Goal: Task Accomplishment & Management: Complete application form

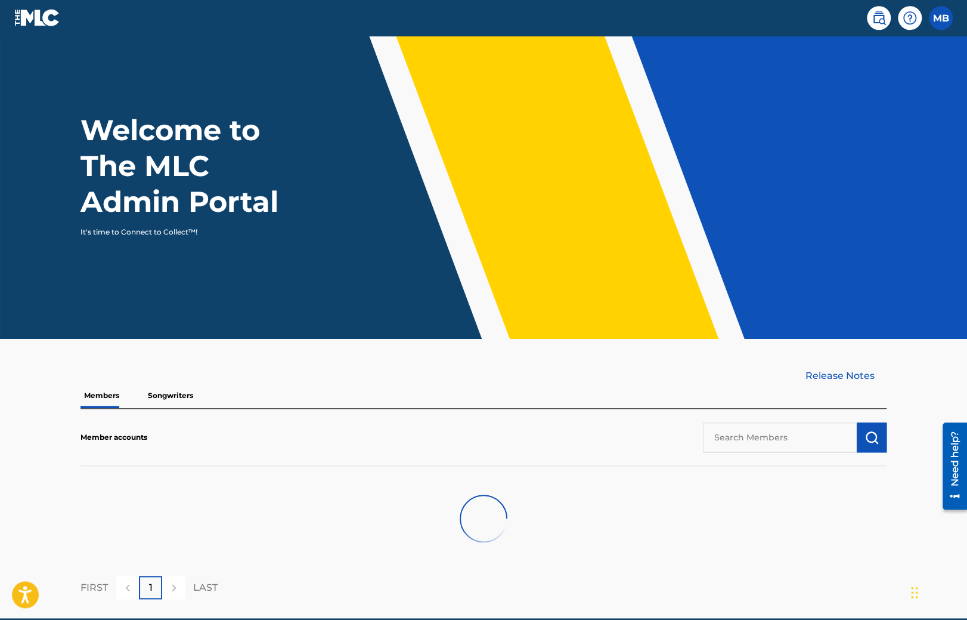
scroll to position [66, 0]
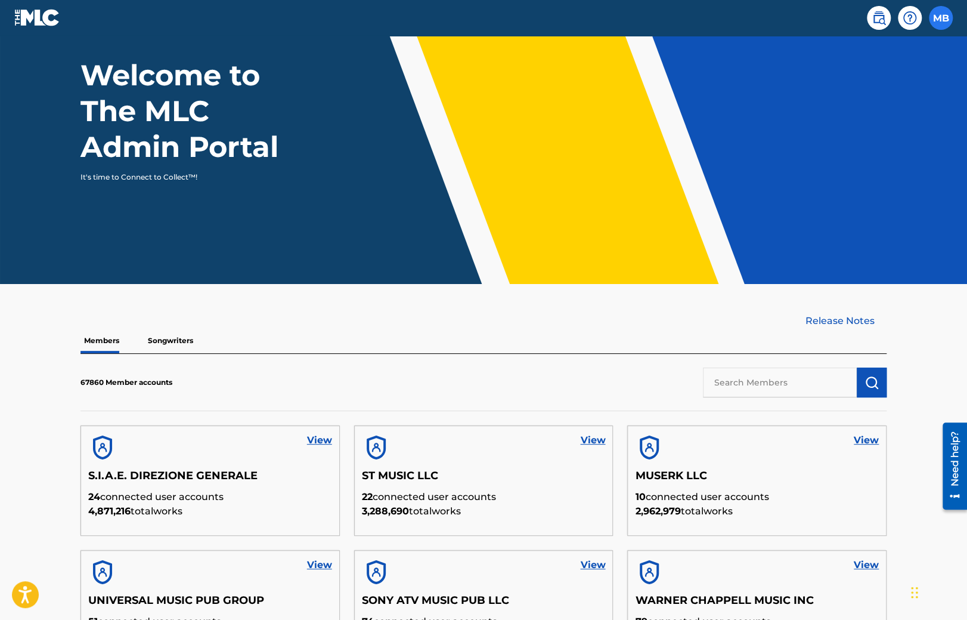
click at [943, 16] on label at bounding box center [941, 18] width 24 height 24
click at [941, 18] on input "MB [PERSON_NAME] [PERSON_NAME][EMAIL_ADDRESS][PERSON_NAME][DOMAIN_NAME] Profile…" at bounding box center [941, 18] width 0 height 0
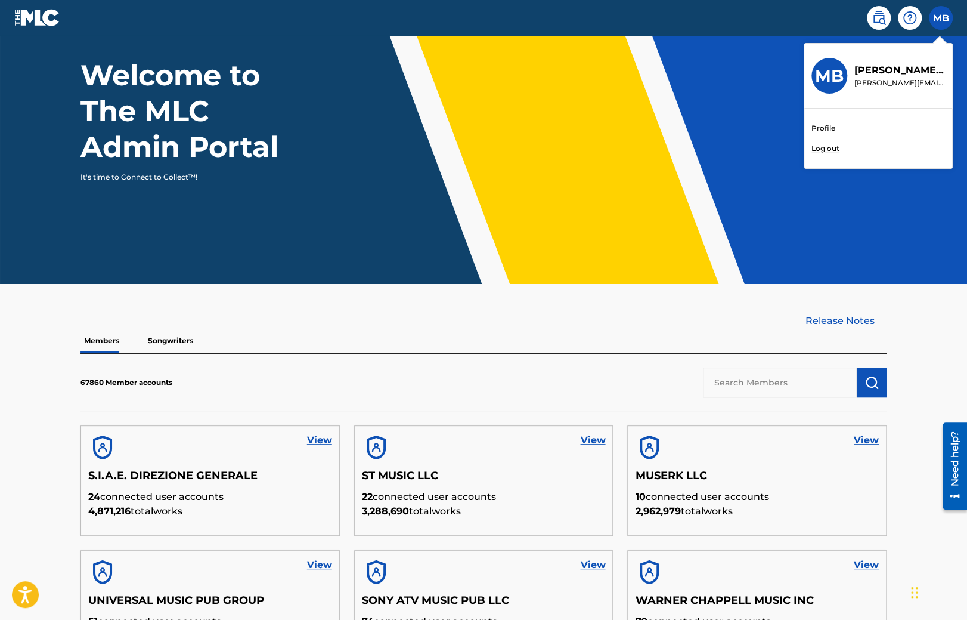
click at [835, 145] on p "Log out" at bounding box center [826, 148] width 28 height 11
click at [941, 18] on input "MB [PERSON_NAME] [PERSON_NAME][EMAIL_ADDRESS][PERSON_NAME][DOMAIN_NAME] Profile…" at bounding box center [941, 18] width 0 height 0
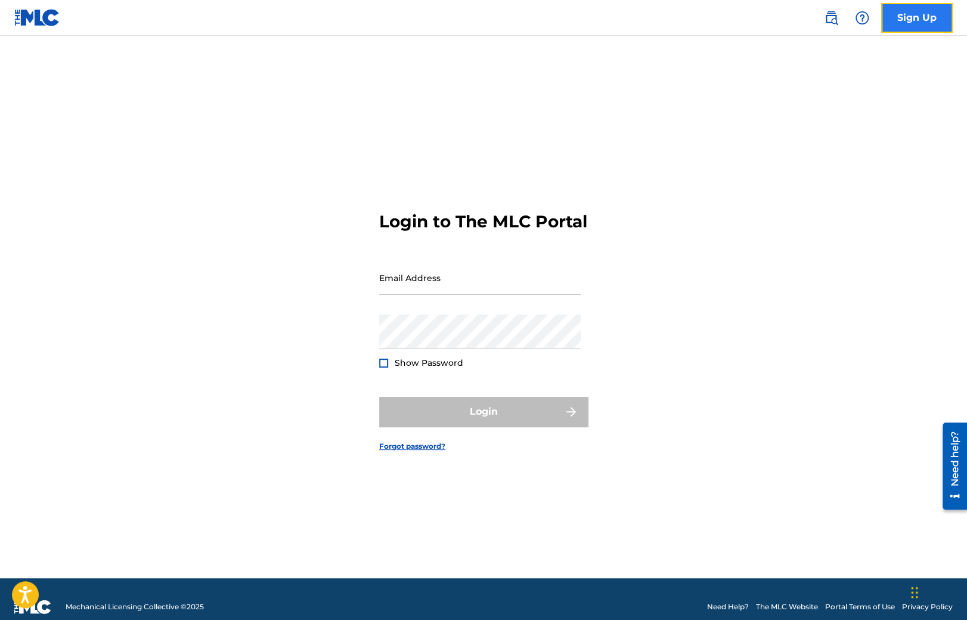
click at [902, 25] on link "Sign Up" at bounding box center [917, 18] width 72 height 30
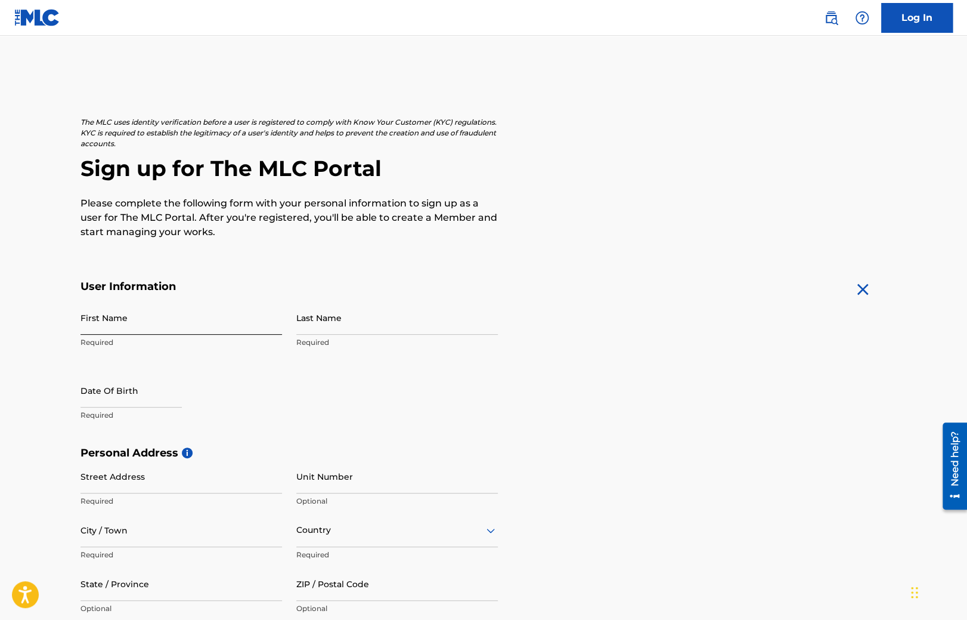
click at [149, 320] on input "First Name" at bounding box center [182, 318] width 202 height 34
type input "[PERSON_NAME]"
type input "Buckberry"
select select "8"
select select "2025"
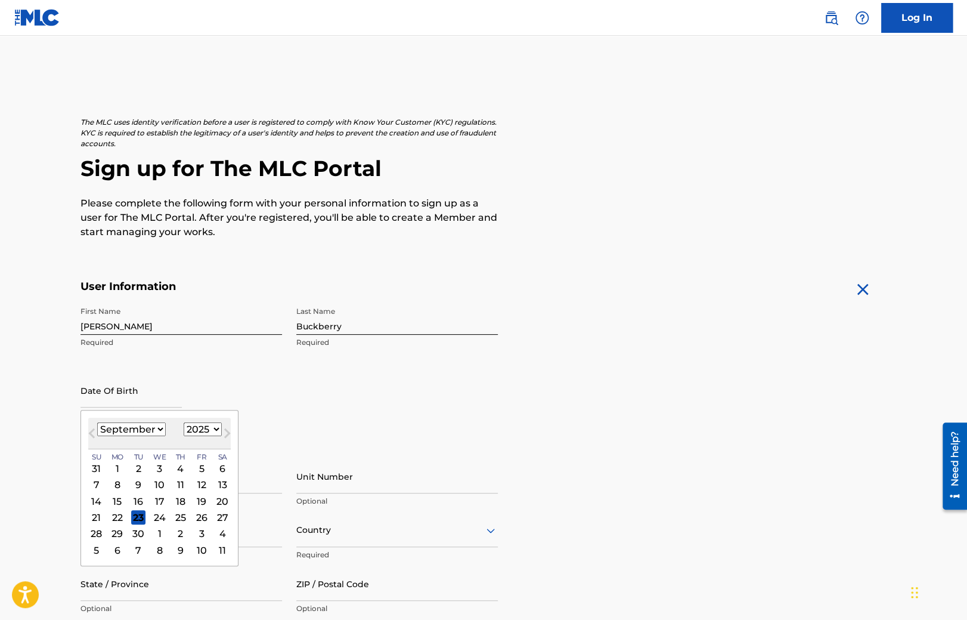
click at [97, 422] on select "January February March April May June July August September October November De…" at bounding box center [131, 429] width 69 height 14
select select "4"
click option "May" at bounding box center [0, 0] width 0 height 0
click at [161, 530] on div "28" at bounding box center [160, 534] width 14 height 14
type input "[DATE]"
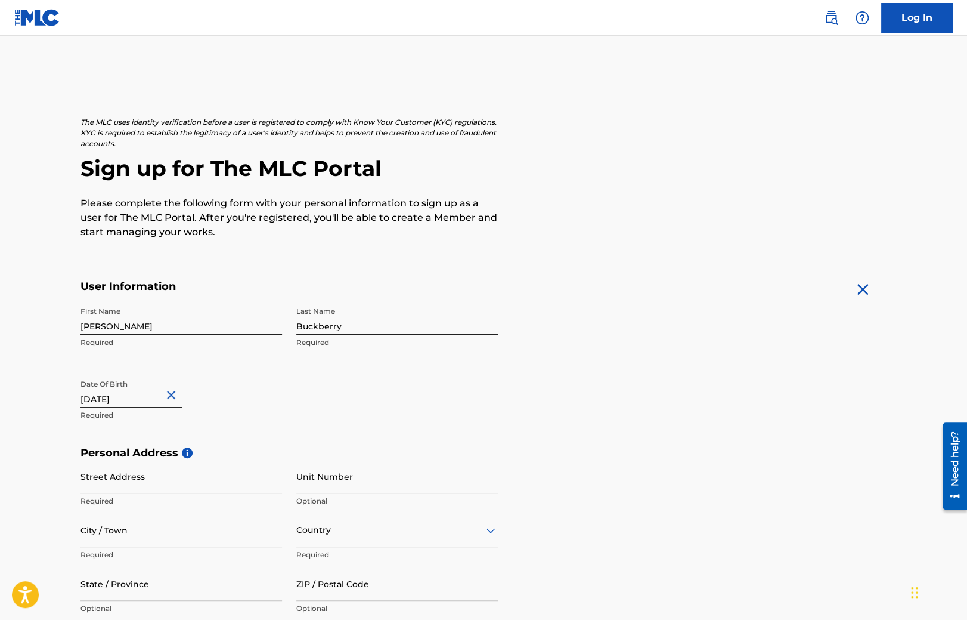
click at [300, 448] on h5 "Personal Address i" at bounding box center [484, 453] width 806 height 14
click at [160, 483] on input "Street Address" at bounding box center [182, 476] width 202 height 34
type input "1"
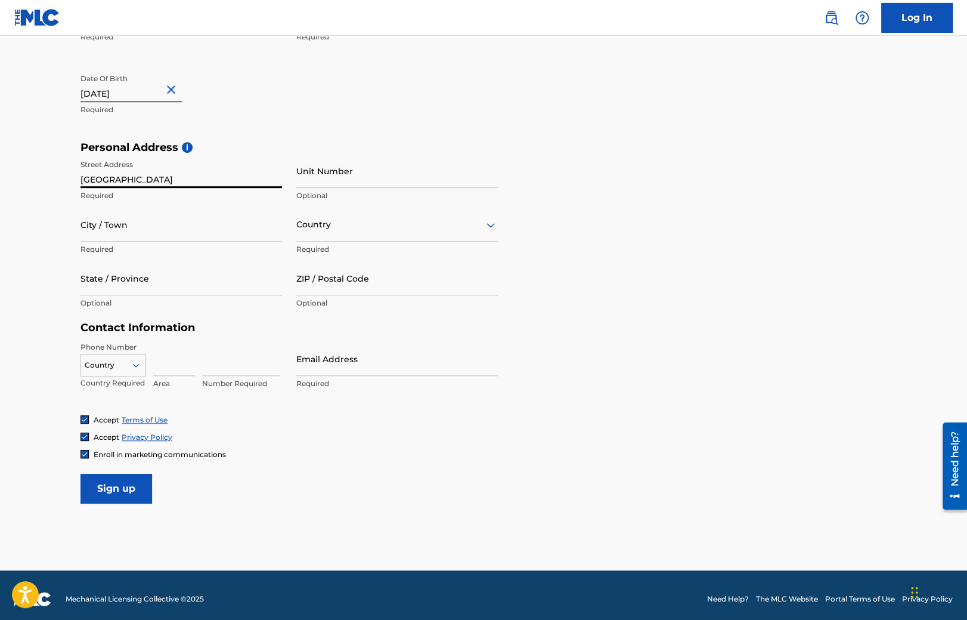
scroll to position [312, 0]
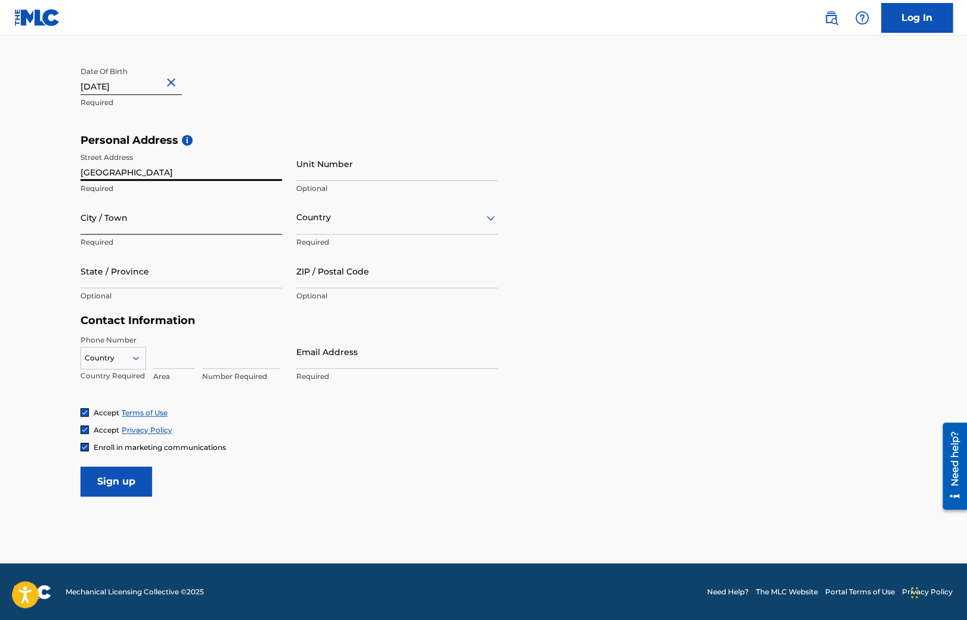
type input "11 Street"
click at [166, 219] on input "City / Town" at bounding box center [182, 217] width 202 height 34
type input "A City"
click at [311, 232] on div "Country" at bounding box center [397, 217] width 202 height 34
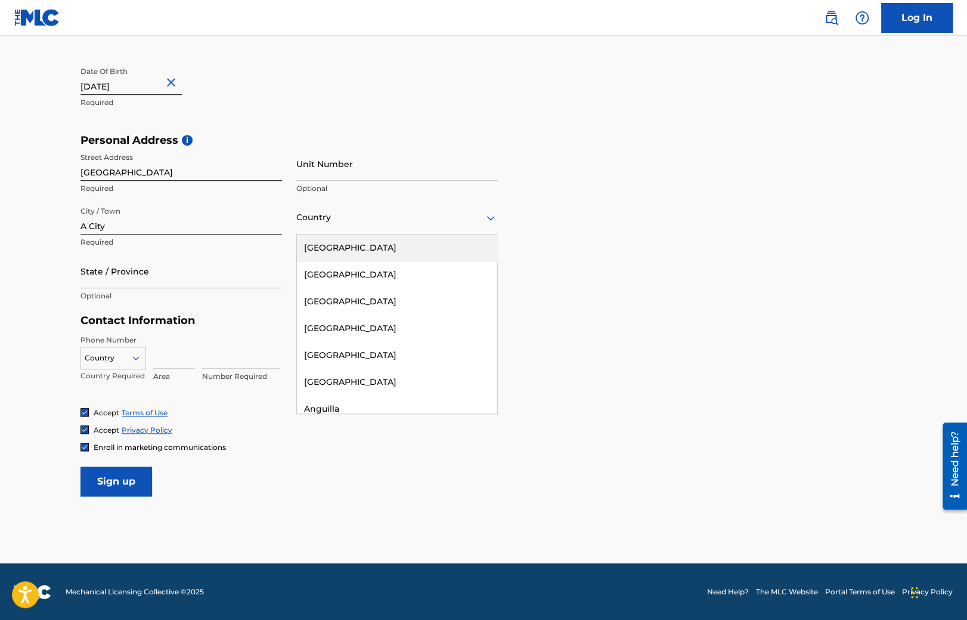
click at [323, 251] on div "United States" at bounding box center [397, 247] width 200 height 27
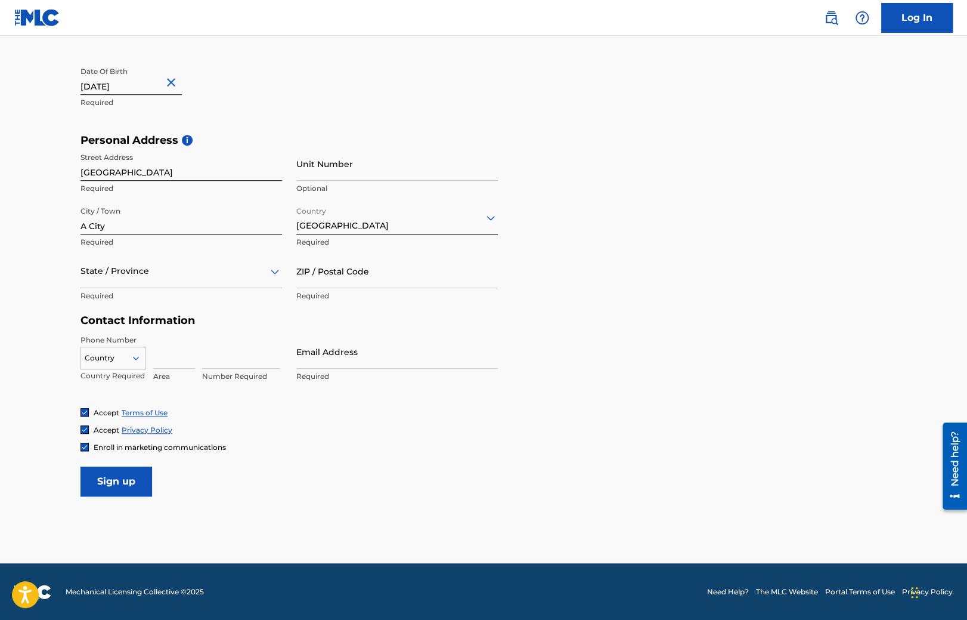
click at [161, 289] on div "State / Province Required" at bounding box center [182, 281] width 202 height 54
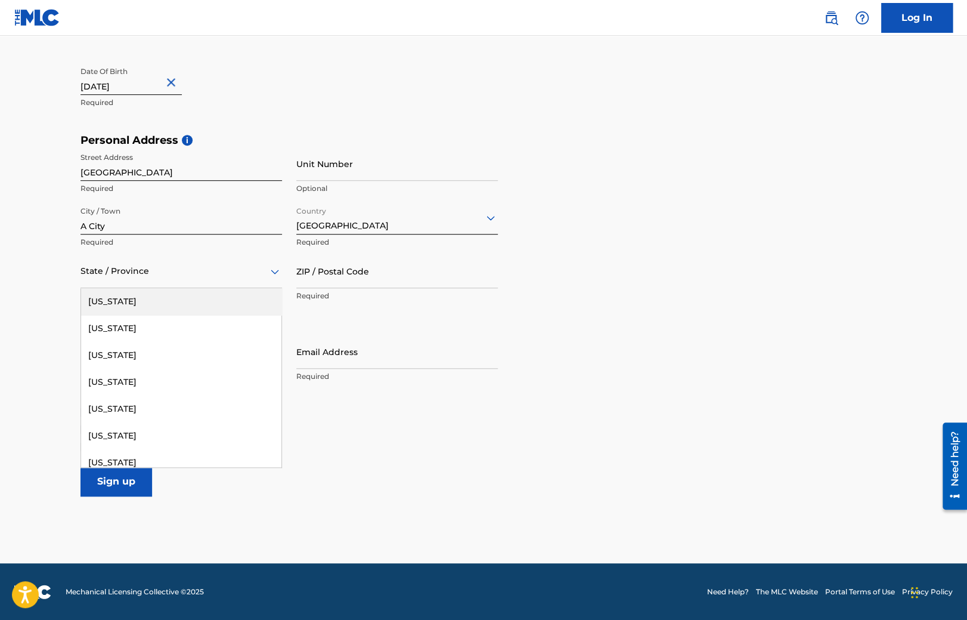
click at [151, 278] on div "State / Province" at bounding box center [182, 271] width 202 height 34
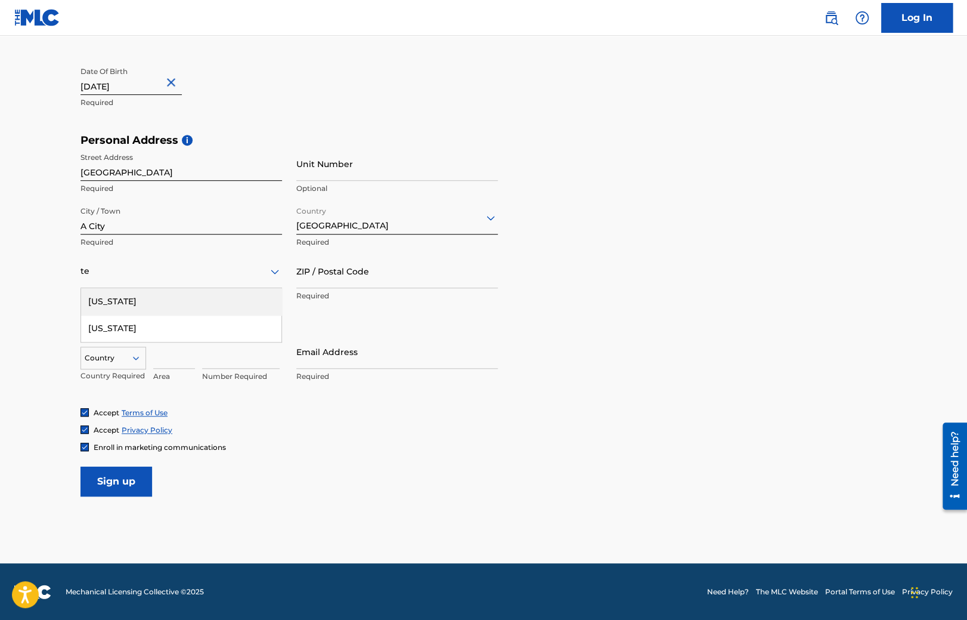
type input "ten"
click at [120, 305] on div "Tennessee" at bounding box center [181, 301] width 200 height 27
click at [131, 94] on input "May 28 2025" at bounding box center [131, 78] width 101 height 34
select select "4"
select select "2025"
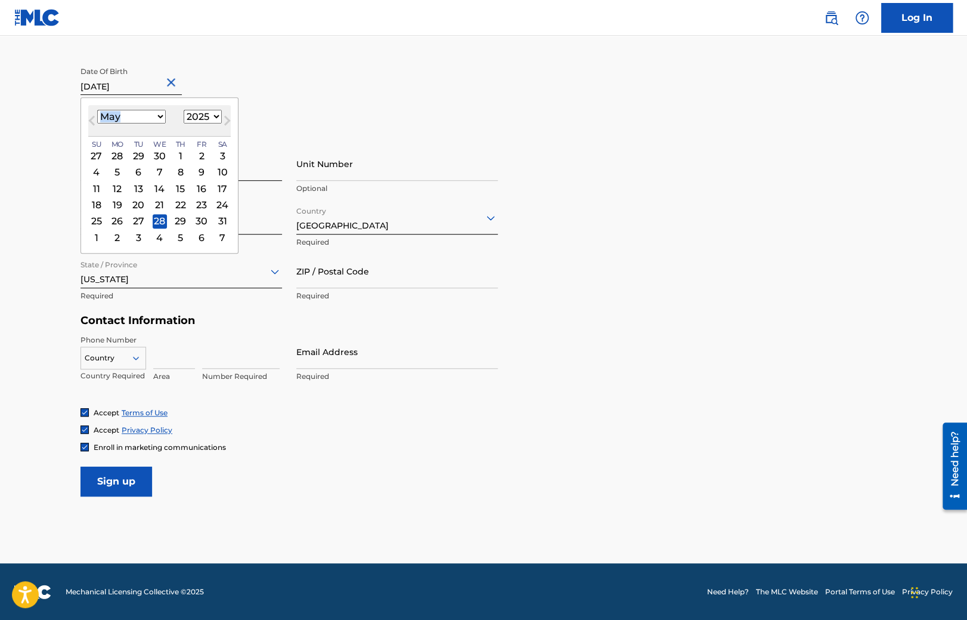
click at [123, 123] on div "January February March April May June July August September October November De…" at bounding box center [131, 117] width 69 height 14
click at [111, 109] on div "May 2025 January February March April May June July August September October No…" at bounding box center [159, 121] width 143 height 32
click at [97, 110] on select "January February March April May June July August September October November De…" at bounding box center [131, 117] width 69 height 14
select select "1"
click option "February" at bounding box center [0, 0] width 0 height 0
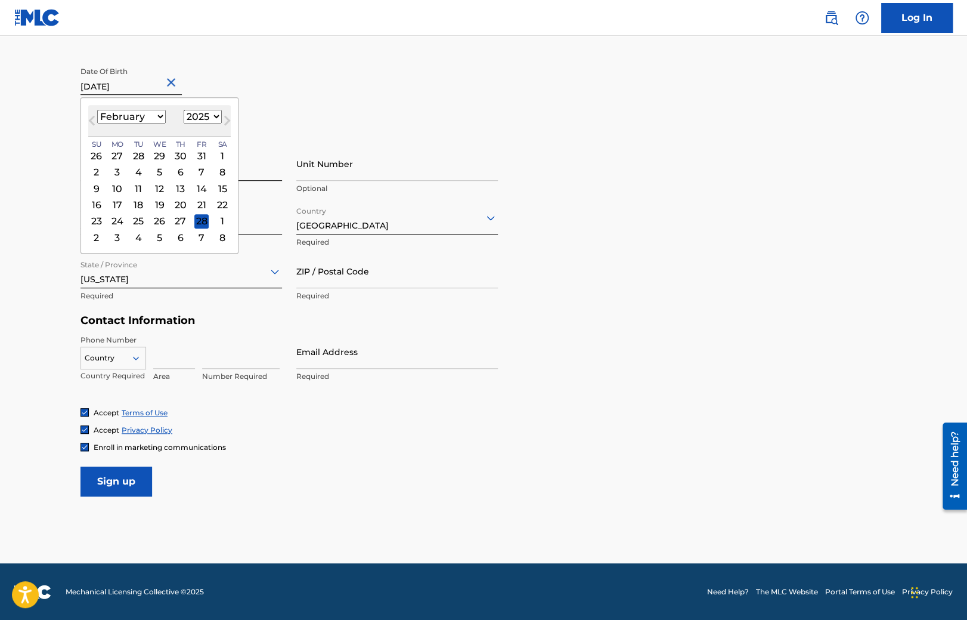
click at [184, 110] on select "1899 1900 1901 1902 1903 1904 1905 1906 1907 1908 1909 1910 1911 1912 1913 1914…" at bounding box center [203, 117] width 38 height 14
select select "1999"
click option "1999" at bounding box center [0, 0] width 0 height 0
click at [151, 191] on div "14 15 16 17 18 19 20" at bounding box center [159, 188] width 143 height 16
click at [162, 184] on div "17" at bounding box center [160, 188] width 14 height 14
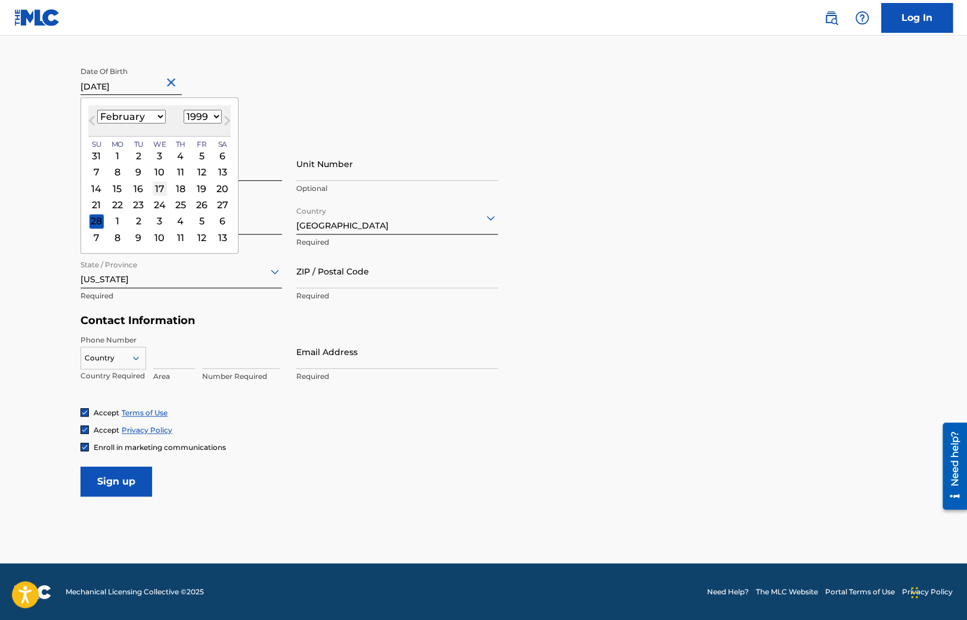
type input "February 17 1999"
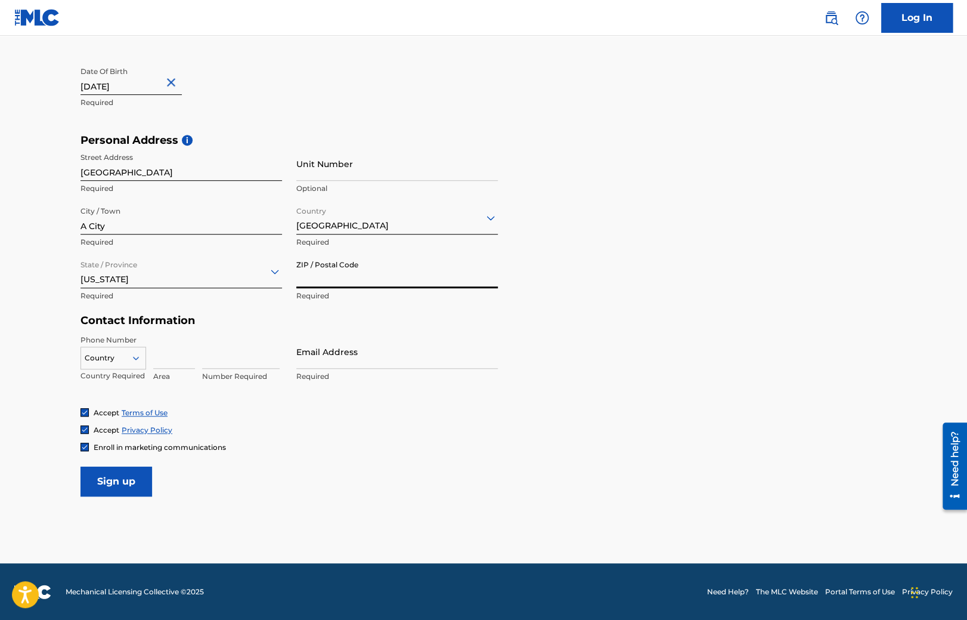
click at [317, 285] on input "ZIP / Postal Code" at bounding box center [397, 271] width 202 height 34
type input "123456"
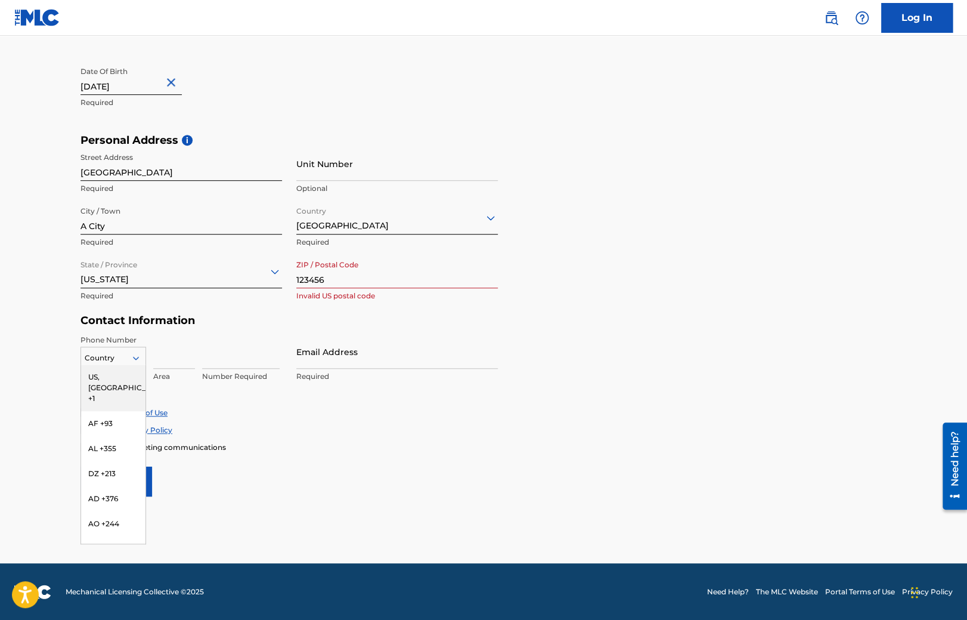
click at [126, 359] on div at bounding box center [113, 357] width 64 height 13
click at [112, 377] on div "US, CA +1" at bounding box center [113, 387] width 64 height 47
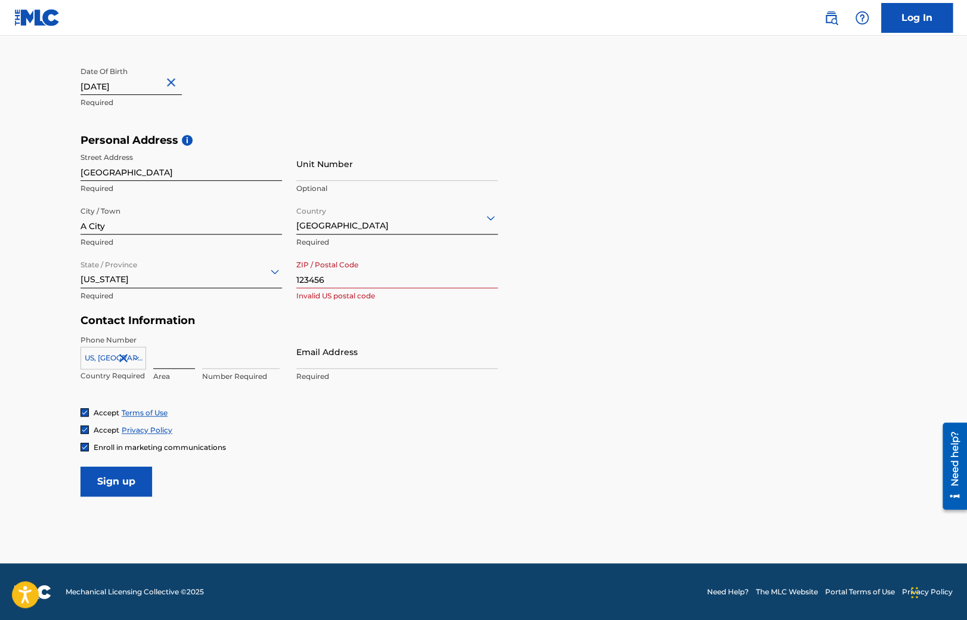
click at [185, 357] on input at bounding box center [174, 352] width 42 height 34
type input "469"
click at [242, 360] on input at bounding box center [241, 352] width 78 height 34
type input "3232665"
click at [317, 358] on input "Email Address" at bounding box center [397, 352] width 202 height 34
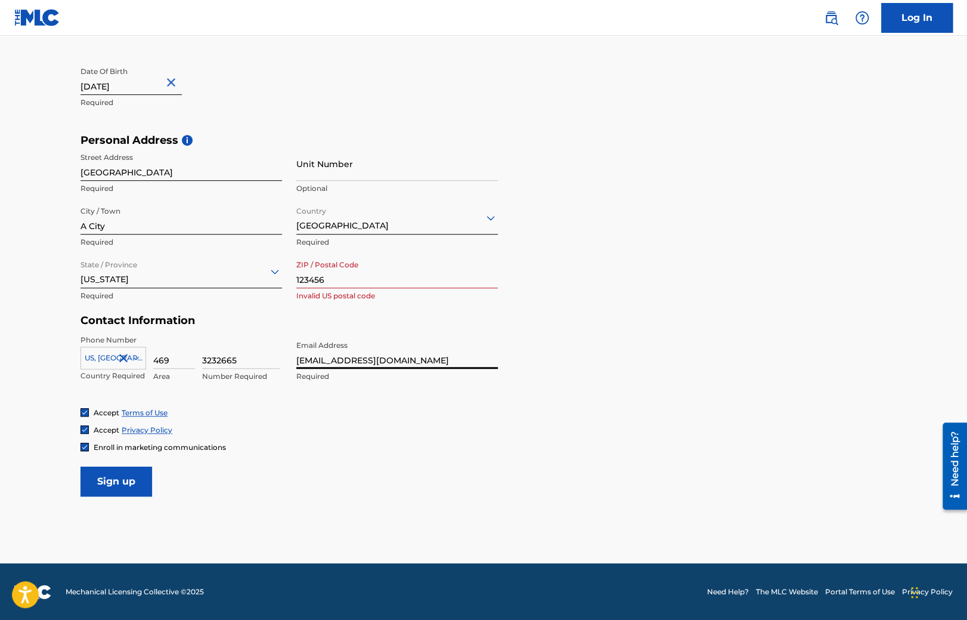
type input "mozb87+sh@gmail.com"
click at [347, 277] on input "123456" at bounding box center [397, 271] width 202 height 34
click at [349, 349] on input "mozb87+sh@gmail.com" at bounding box center [397, 352] width 202 height 34
click at [340, 275] on input "1234567" at bounding box center [397, 271] width 202 height 34
drag, startPoint x: 354, startPoint y: 276, endPoint x: 223, endPoint y: 278, distance: 130.6
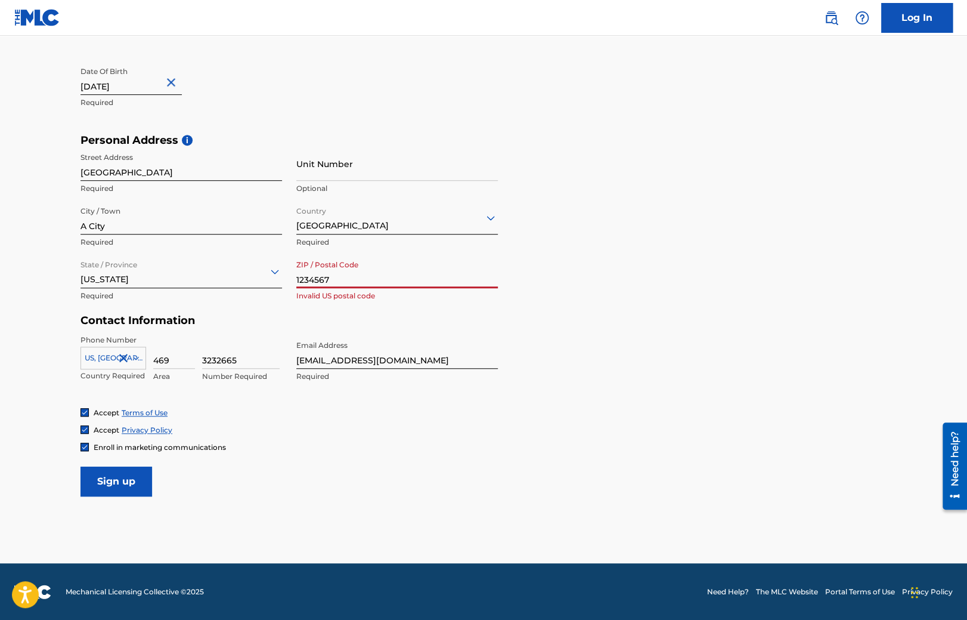
click at [296, 278] on input "1234567" at bounding box center [397, 271] width 202 height 34
drag, startPoint x: 333, startPoint y: 276, endPoint x: 178, endPoint y: 271, distance: 155.1
click at [296, 271] on input "1234567" at bounding box center [397, 271] width 202 height 34
type input "37054"
click at [83, 446] on img at bounding box center [84, 446] width 7 height 7
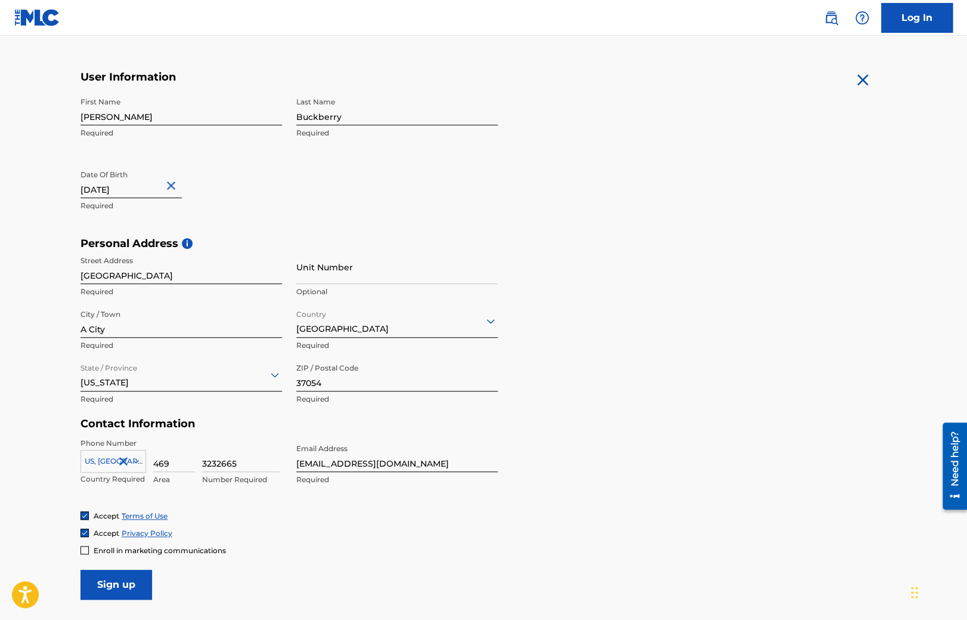
scroll to position [123, 0]
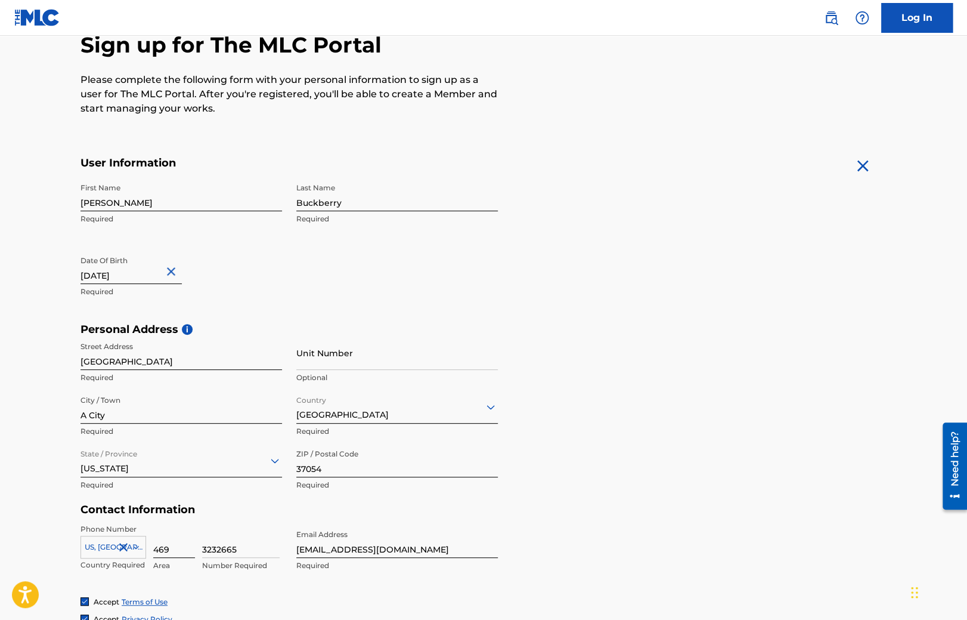
drag, startPoint x: 402, startPoint y: 544, endPoint x: 174, endPoint y: 528, distance: 229.0
click at [296, 532] on input "mozb87+sh@gmail.com" at bounding box center [397, 541] width 202 height 34
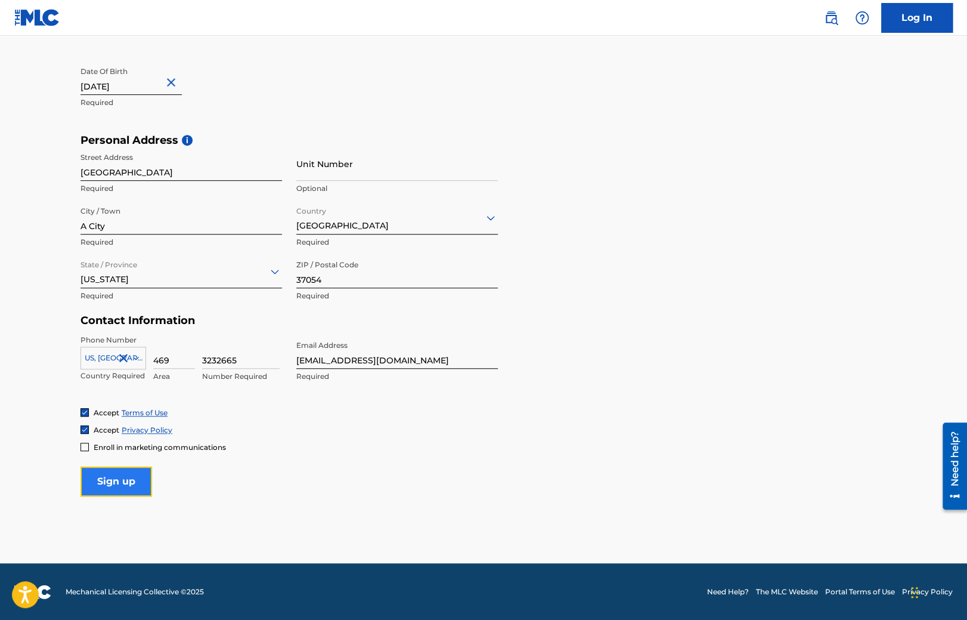
click at [98, 485] on input "Sign up" at bounding box center [117, 481] width 72 height 30
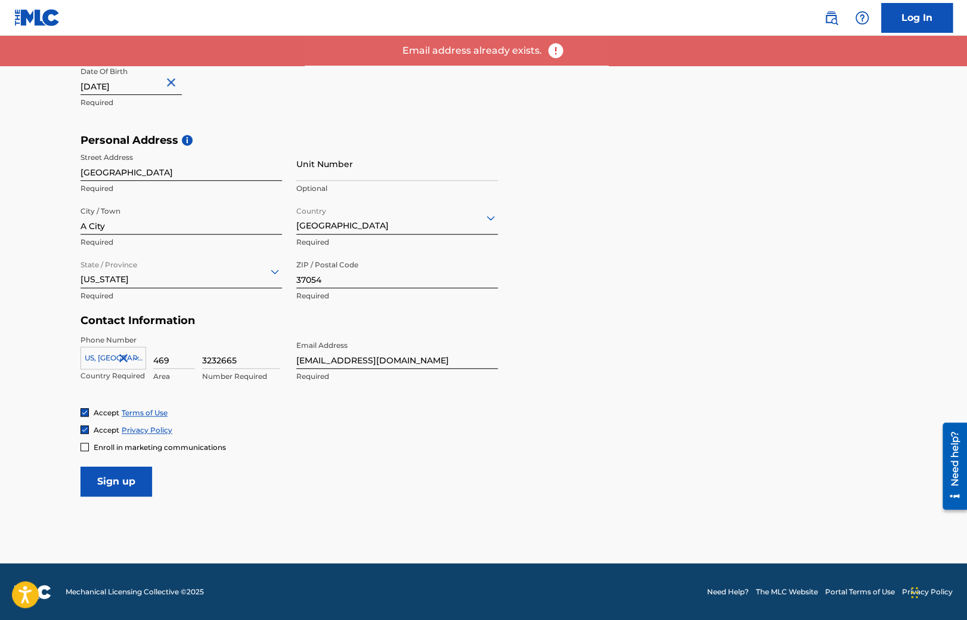
click at [343, 364] on input "mozb87+sh@gmail.com" at bounding box center [397, 352] width 202 height 34
click at [131, 475] on input "Sign up" at bounding box center [117, 481] width 72 height 30
click at [348, 361] on input "mozb87+sh2@gmail.com" at bounding box center [397, 352] width 202 height 34
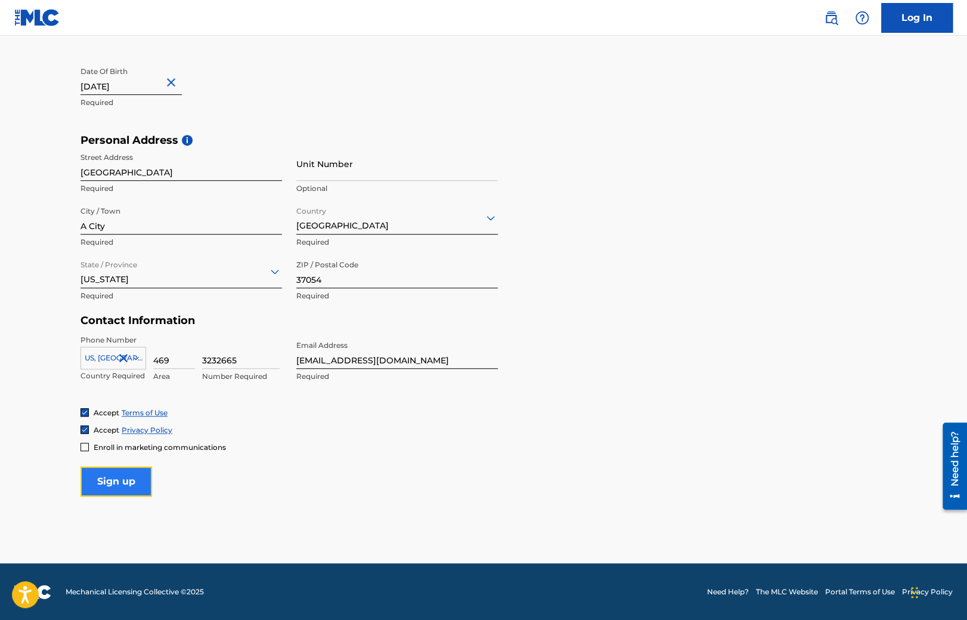
click at [132, 473] on input "Sign up" at bounding box center [117, 481] width 72 height 30
click at [347, 361] on input "mozb87+sh2@gmail.com" at bounding box center [397, 352] width 202 height 34
type input "[EMAIL_ADDRESS][DOMAIN_NAME]"
click at [334, 425] on div "Accept Privacy Policy" at bounding box center [484, 430] width 806 height 10
click at [122, 477] on input "Sign up" at bounding box center [117, 481] width 72 height 30
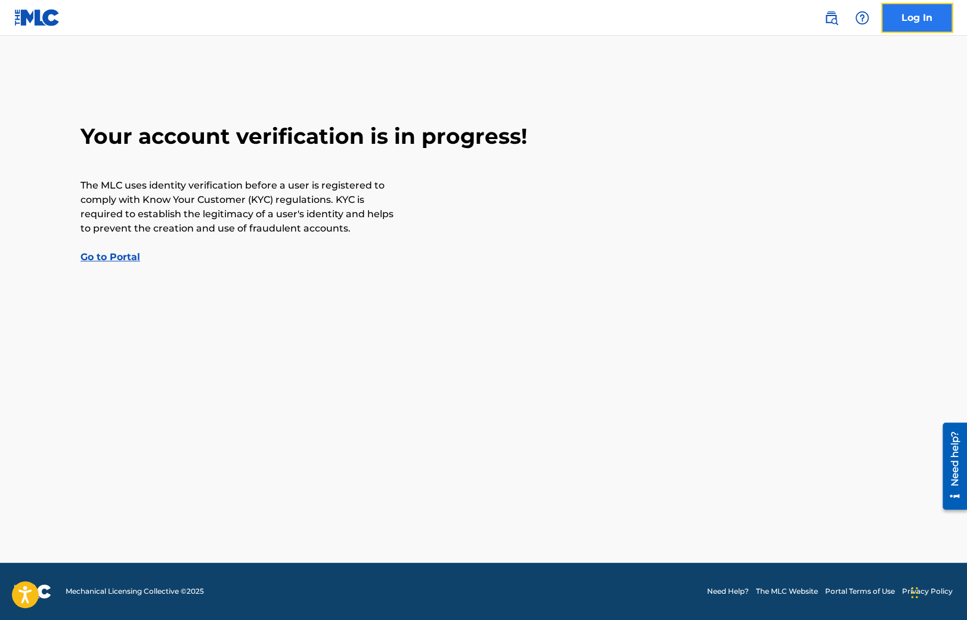
click at [927, 10] on link "Log In" at bounding box center [917, 18] width 72 height 30
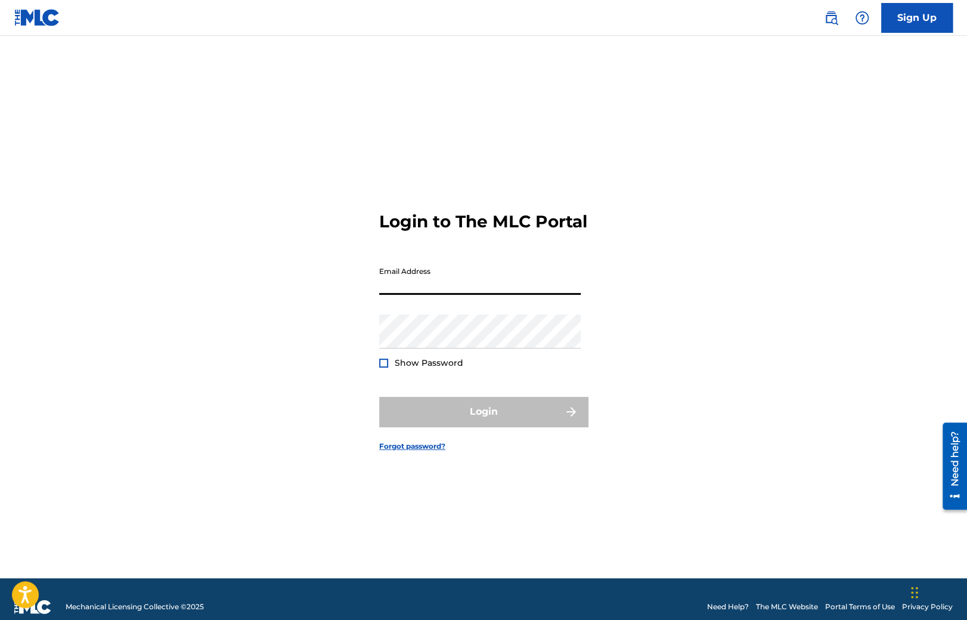
click at [462, 295] on input "Email Address" at bounding box center [480, 278] width 202 height 34
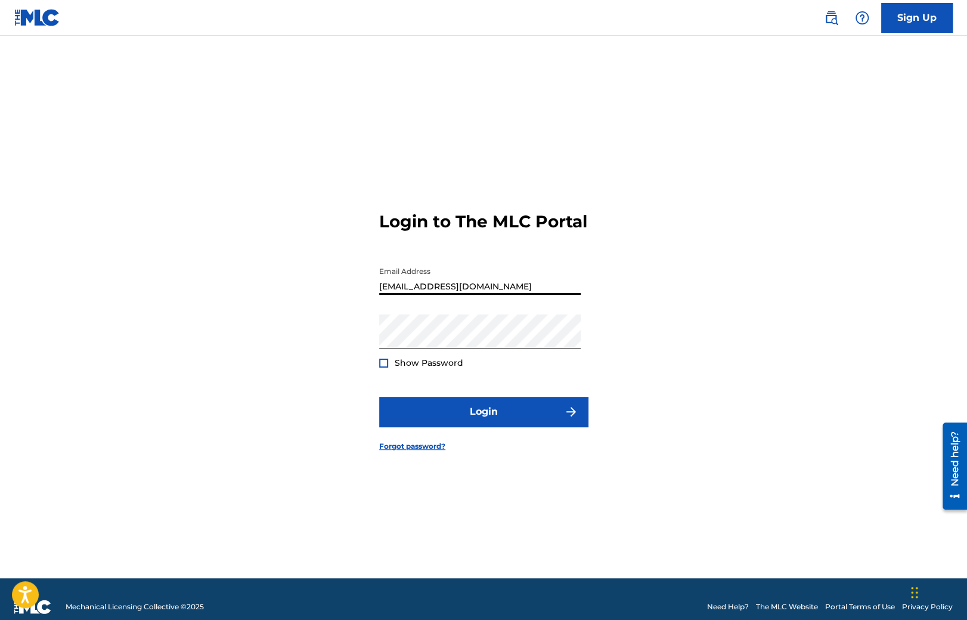
click at [435, 295] on input "mozb87+sh2@gmail.com" at bounding box center [480, 278] width 202 height 34
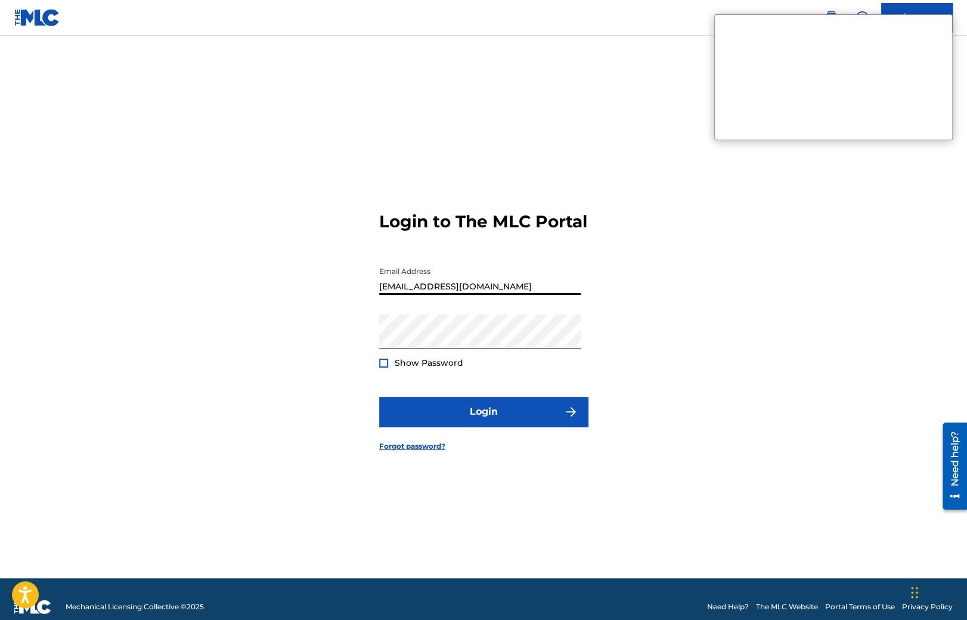
type input "[EMAIL_ADDRESS][DOMAIN_NAME]"
click at [321, 298] on div "Login to The MLC Portal Email Address mozb87+sh3@gmail.com Password Show Passwo…" at bounding box center [483, 322] width 835 height 512
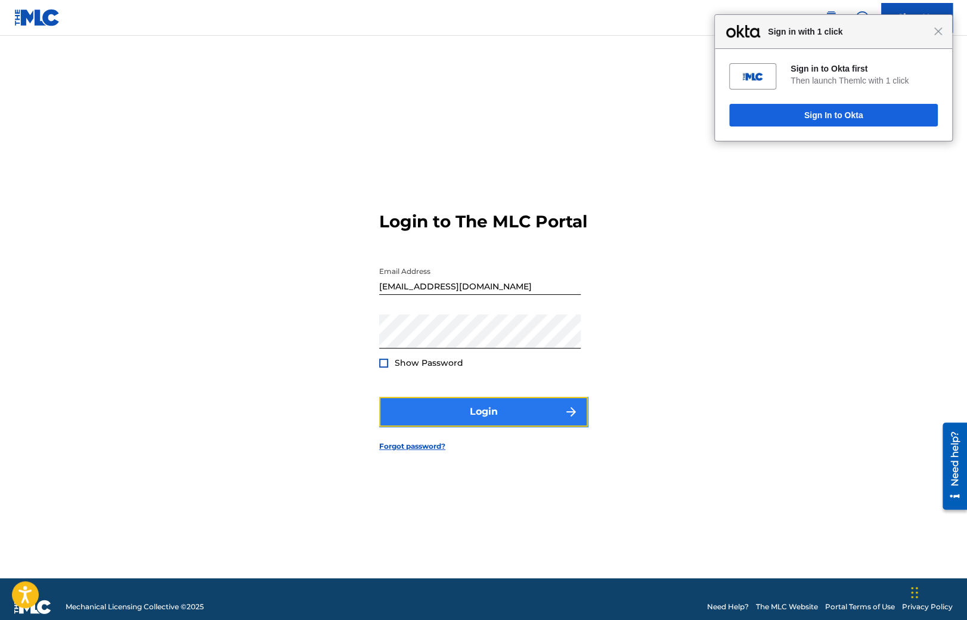
click at [458, 426] on button "Login" at bounding box center [483, 412] width 209 height 30
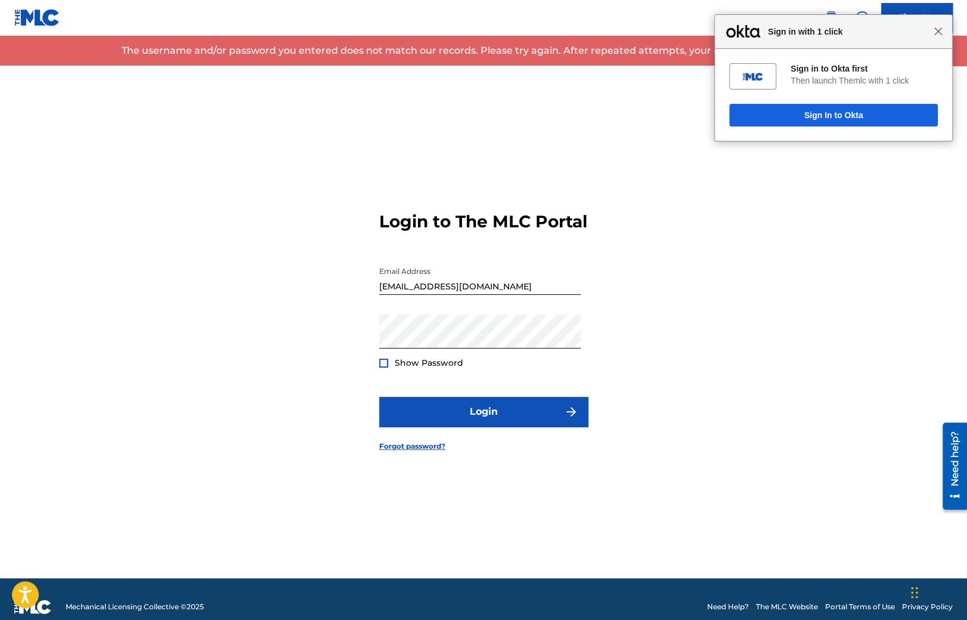
click at [939, 31] on span "Close" at bounding box center [938, 31] width 9 height 9
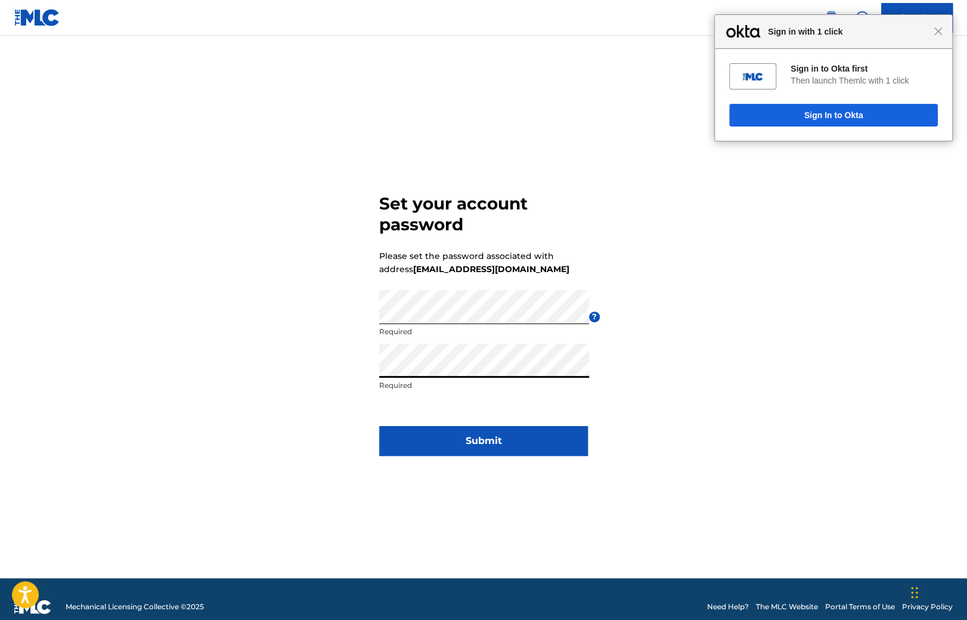
click button "Submit" at bounding box center [483, 441] width 209 height 30
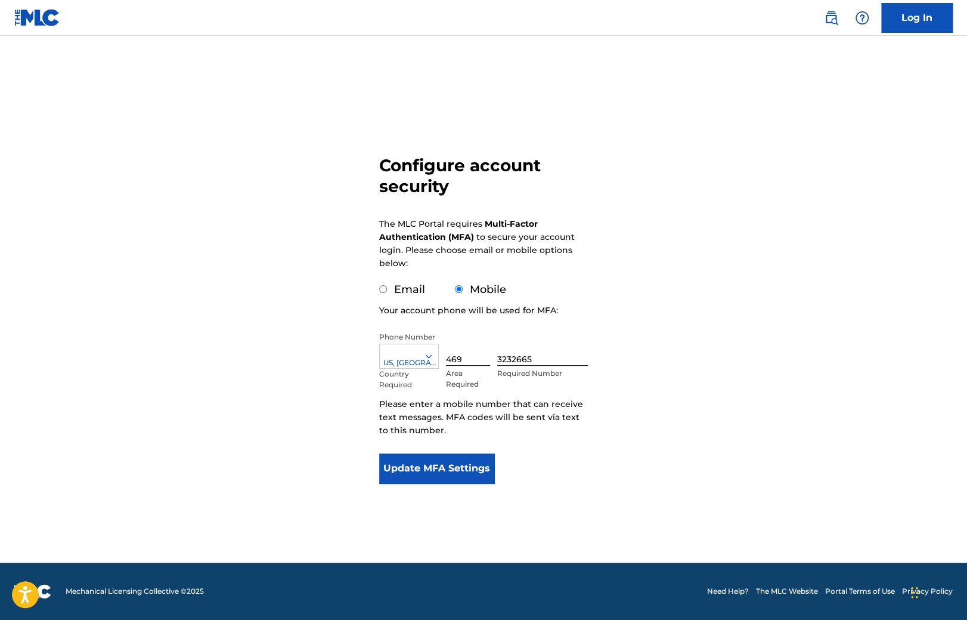
click at [386, 292] on input "Email" at bounding box center [383, 289] width 8 height 8
radio input "true"
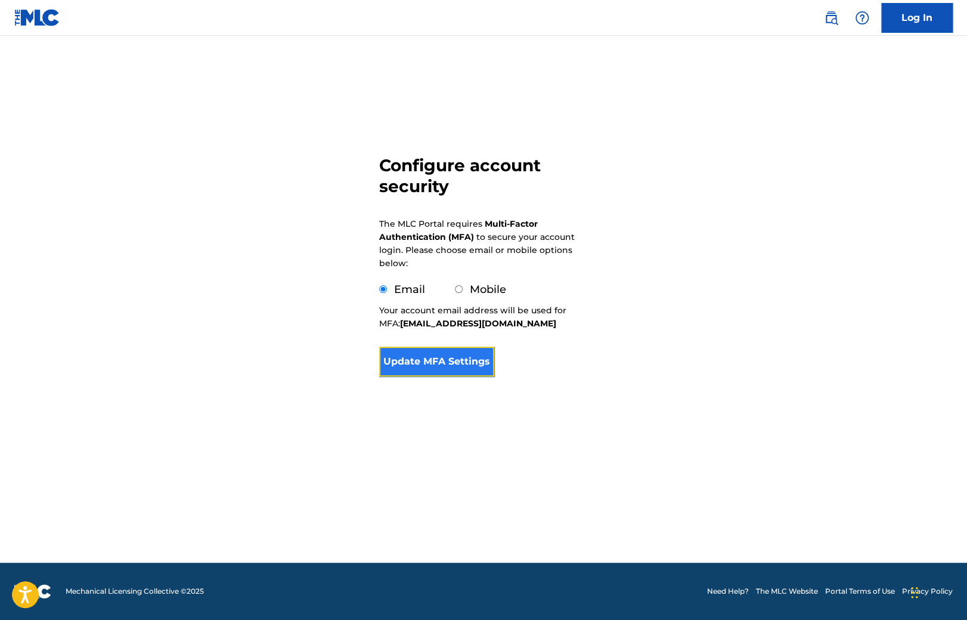
click at [419, 355] on button "Update MFA Settings" at bounding box center [436, 361] width 115 height 30
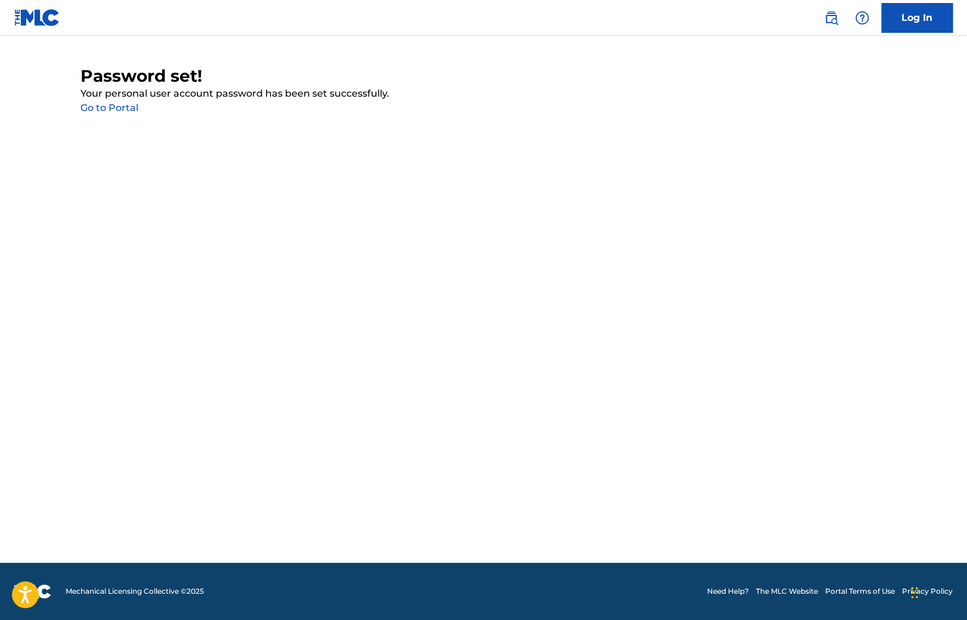
click at [116, 109] on link "Go to Portal" at bounding box center [110, 107] width 58 height 11
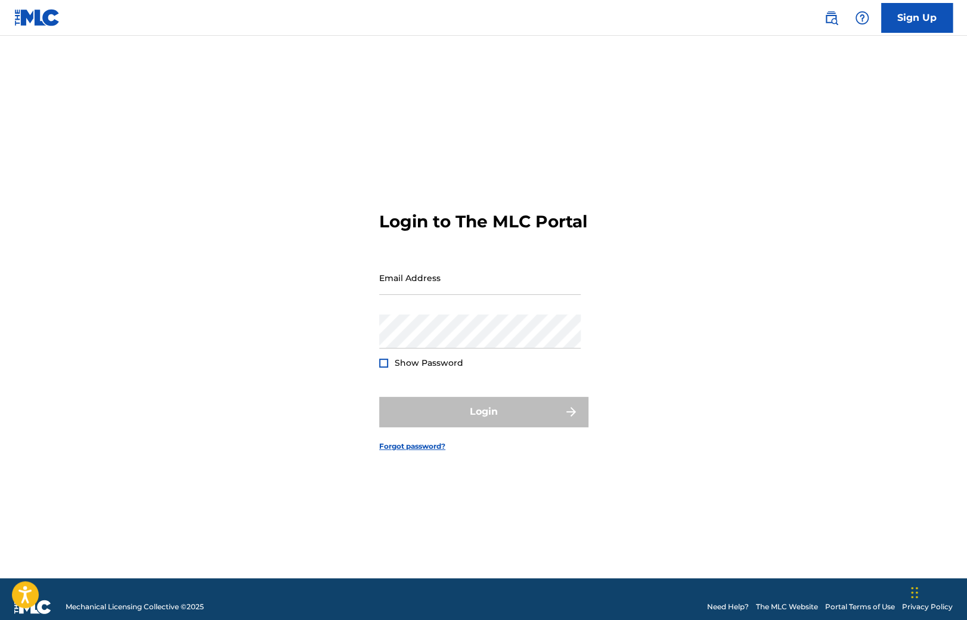
click at [435, 307] on div "Email Address" at bounding box center [480, 288] width 202 height 54
click at [433, 295] on input "Email Address" at bounding box center [480, 278] width 202 height 34
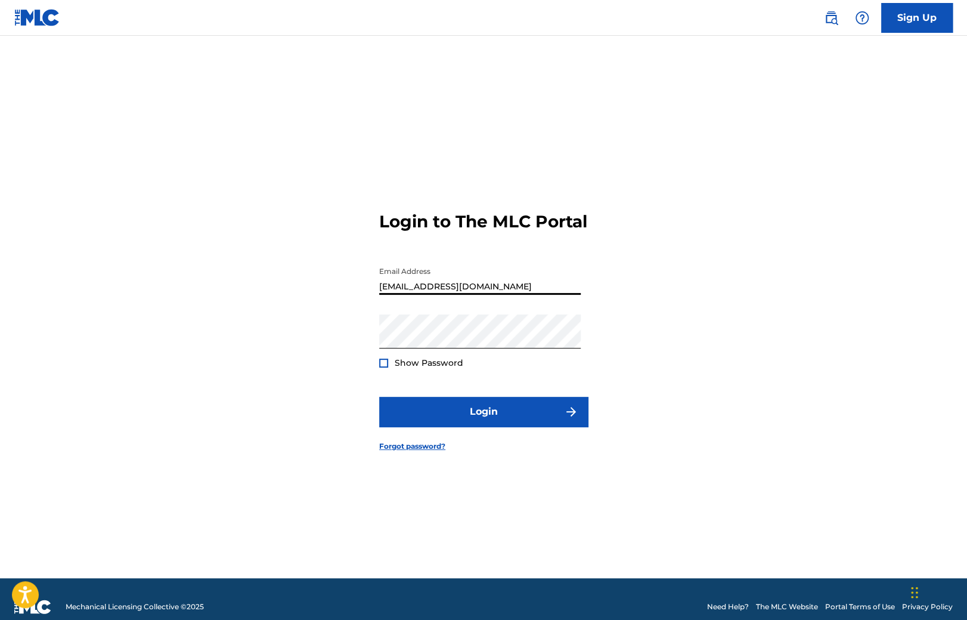
click at [433, 295] on input "[EMAIL_ADDRESS][DOMAIN_NAME]" at bounding box center [480, 278] width 202 height 34
type input "[EMAIL_ADDRESS][DOMAIN_NAME]"
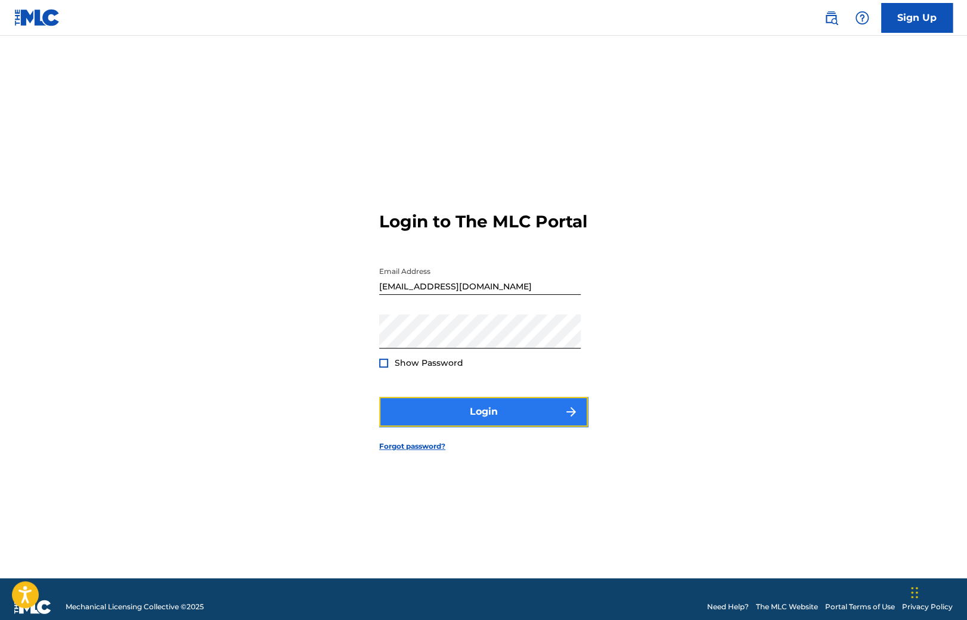
click at [438, 414] on button "Login" at bounding box center [483, 412] width 209 height 30
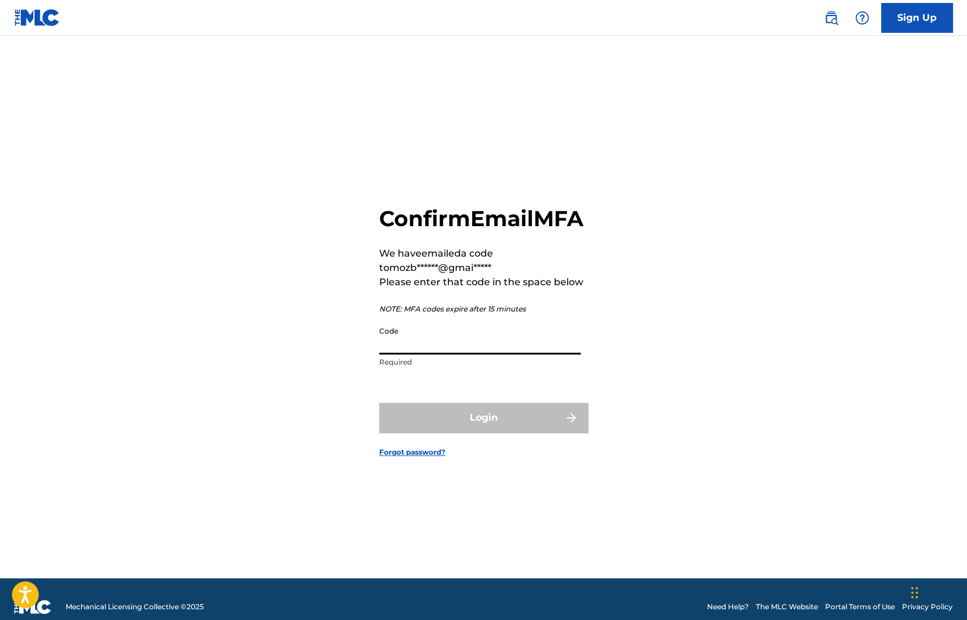
click at [421, 354] on input "Code" at bounding box center [480, 337] width 202 height 34
paste input "372524"
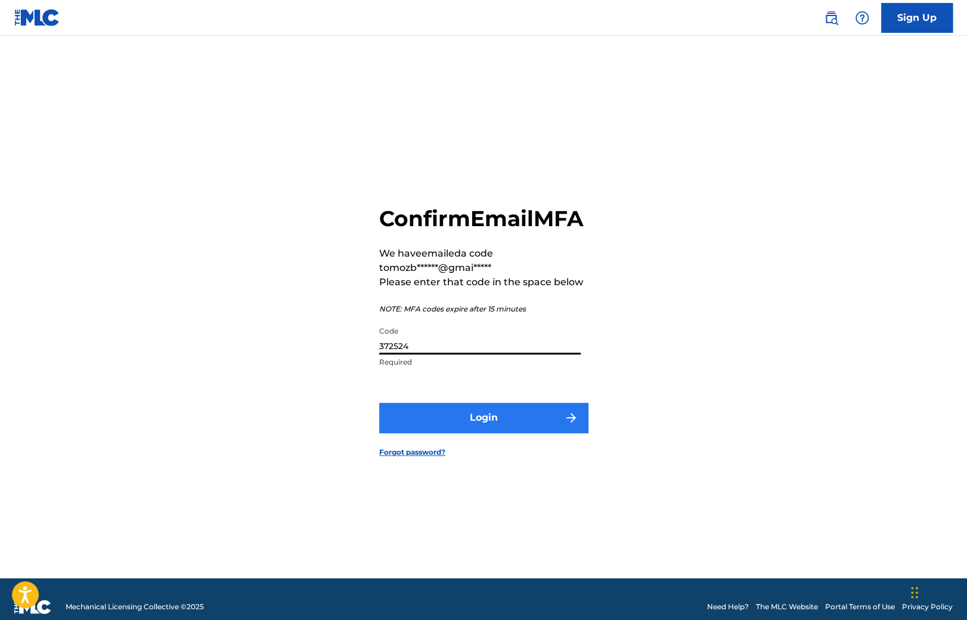
type input "372524"
click at [447, 432] on button "Login" at bounding box center [483, 418] width 209 height 30
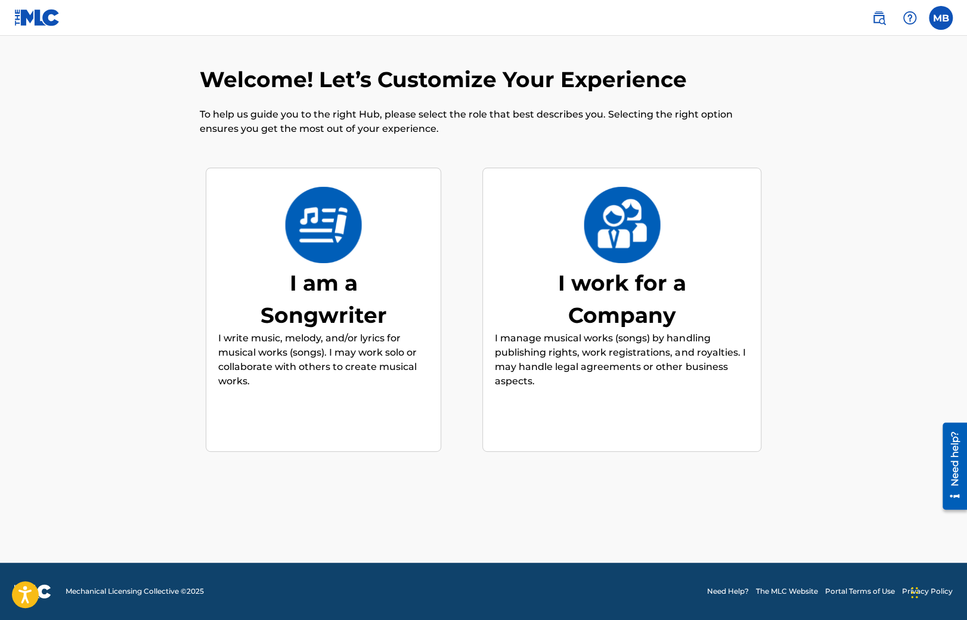
click at [383, 269] on div "I am a Songwriter" at bounding box center [323, 299] width 179 height 64
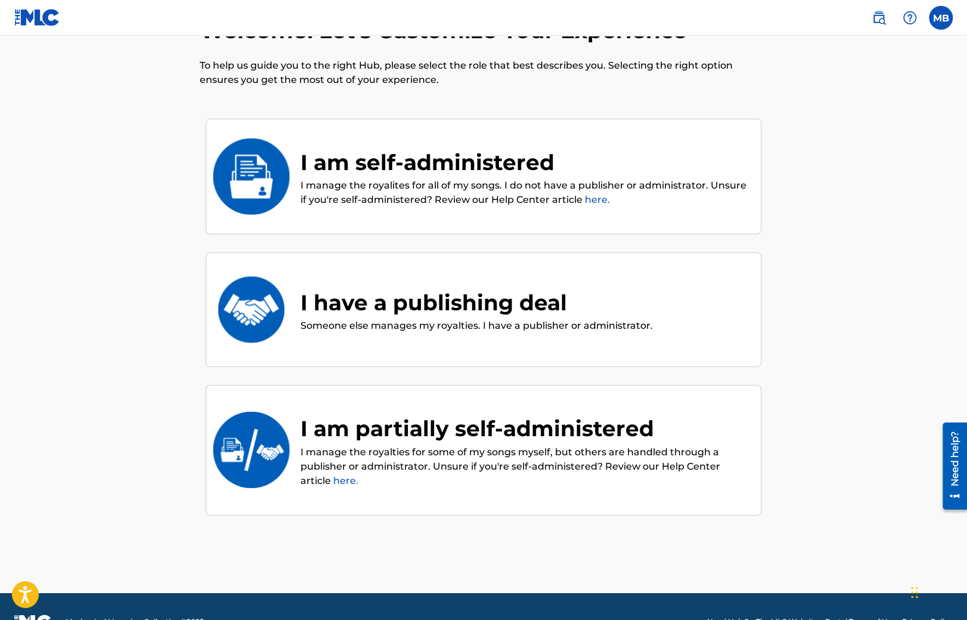
scroll to position [51, 0]
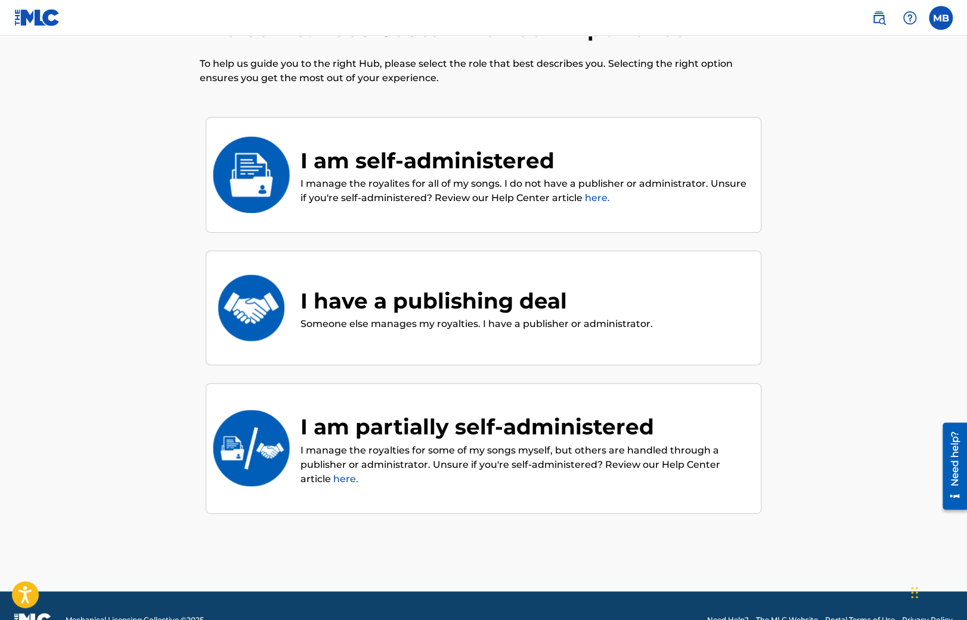
click at [335, 187] on p "I manage the royalites for all of my songs. I do not have a publisher or admini…" at bounding box center [525, 191] width 448 height 29
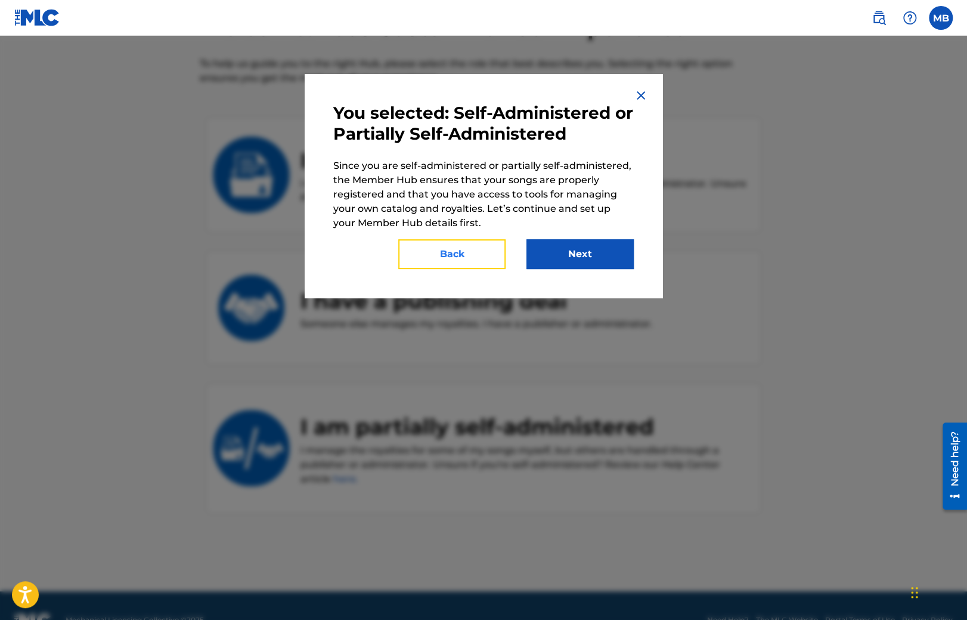
click at [438, 254] on button "Back" at bounding box center [451, 254] width 107 height 30
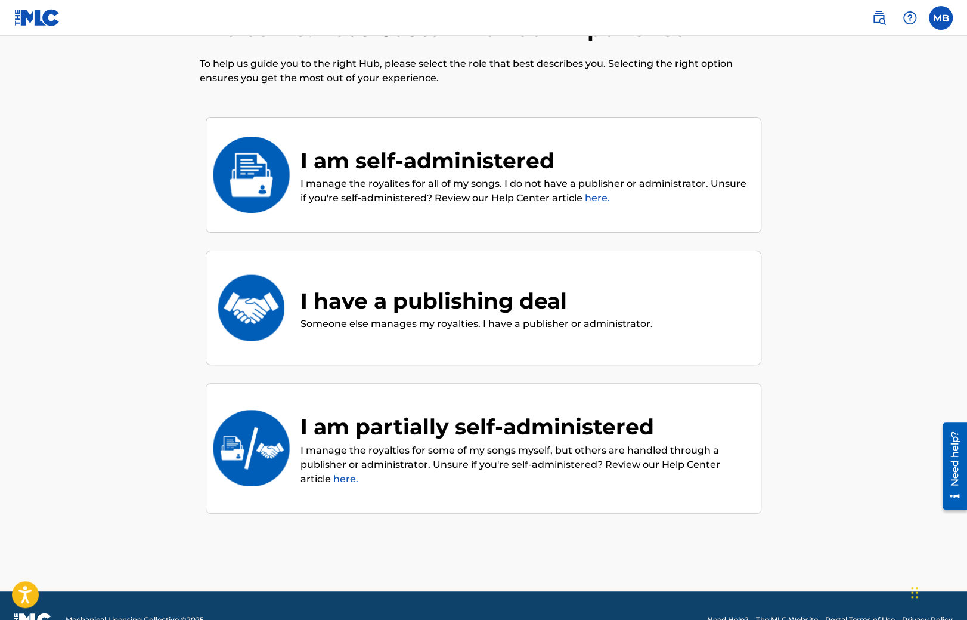
click at [404, 270] on div "I have a publishing deal Someone else manages my royalties. I have a publisher …" at bounding box center [484, 307] width 556 height 114
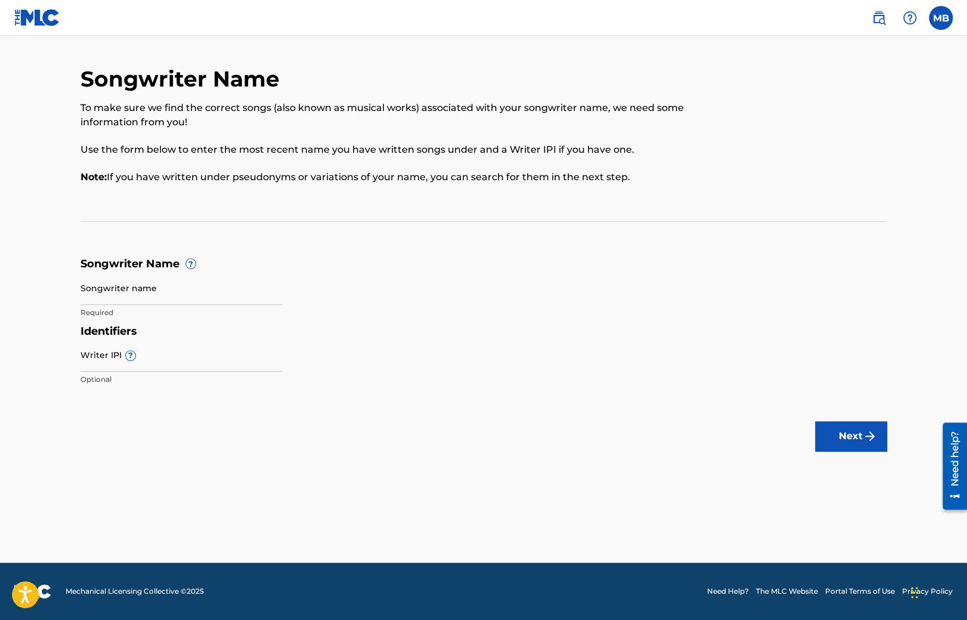
click at [223, 306] on div "Songwriter name Required" at bounding box center [182, 298] width 202 height 54
click at [213, 302] on input "Songwriter name" at bounding box center [182, 288] width 202 height 34
type input "Moz SH3"
click at [223, 365] on input "Writer IPI ?" at bounding box center [182, 355] width 202 height 34
click at [339, 414] on main "Songwriter Name To make sure we find the correct songs (also known as musical w…" at bounding box center [483, 299] width 967 height 527
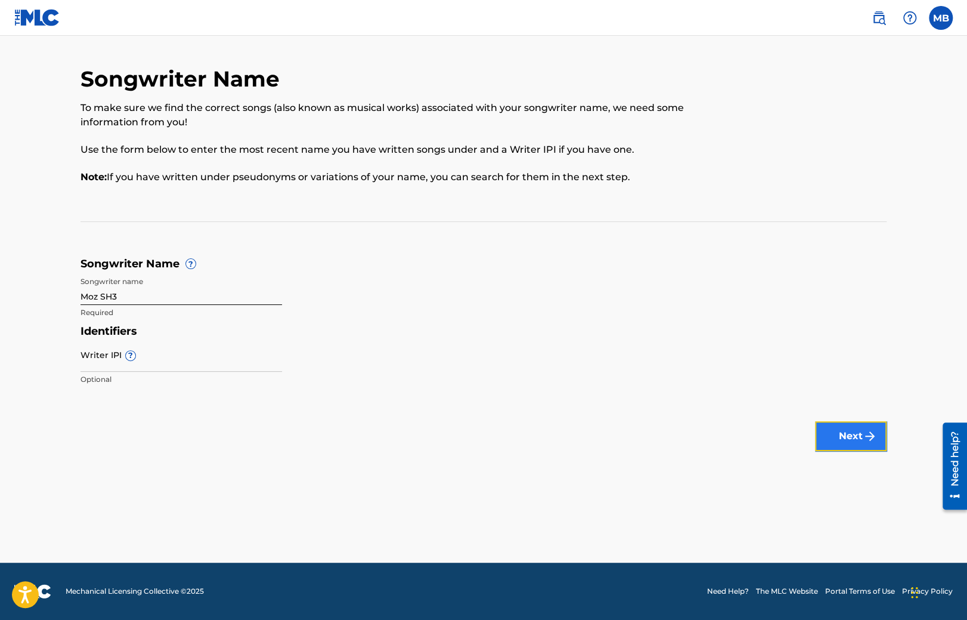
click at [854, 438] on button "Next" at bounding box center [851, 436] width 72 height 30
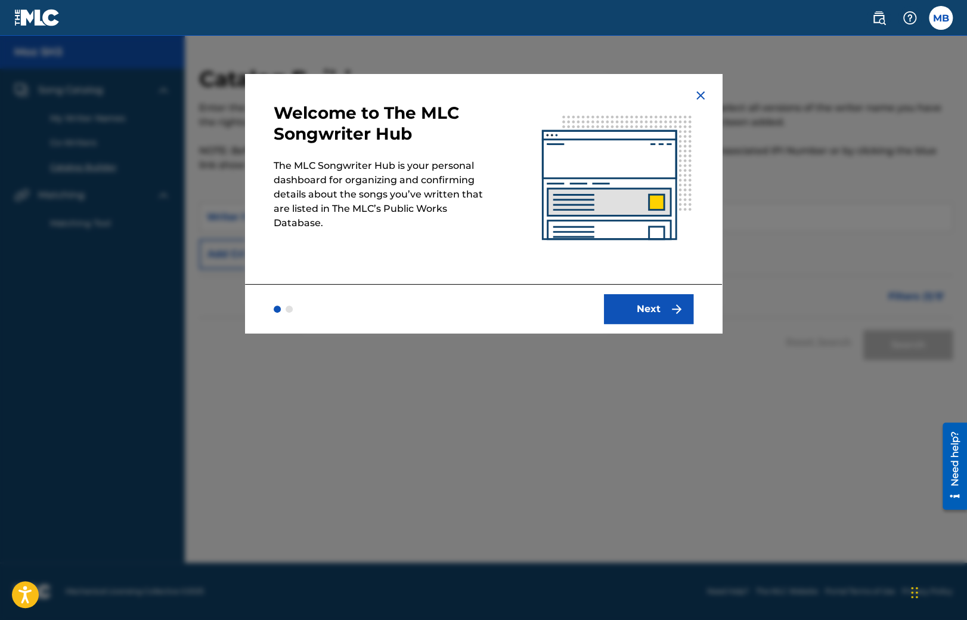
click at [700, 97] on img at bounding box center [701, 95] width 14 height 14
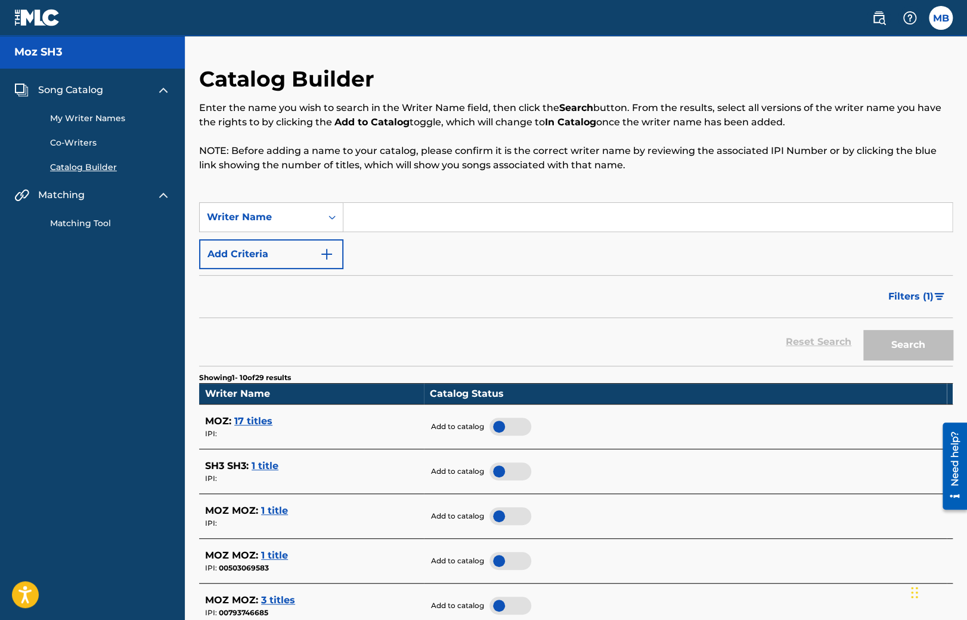
click at [503, 422] on div at bounding box center [511, 426] width 42 height 18
click at [77, 140] on link "Co-Writers" at bounding box center [110, 143] width 120 height 13
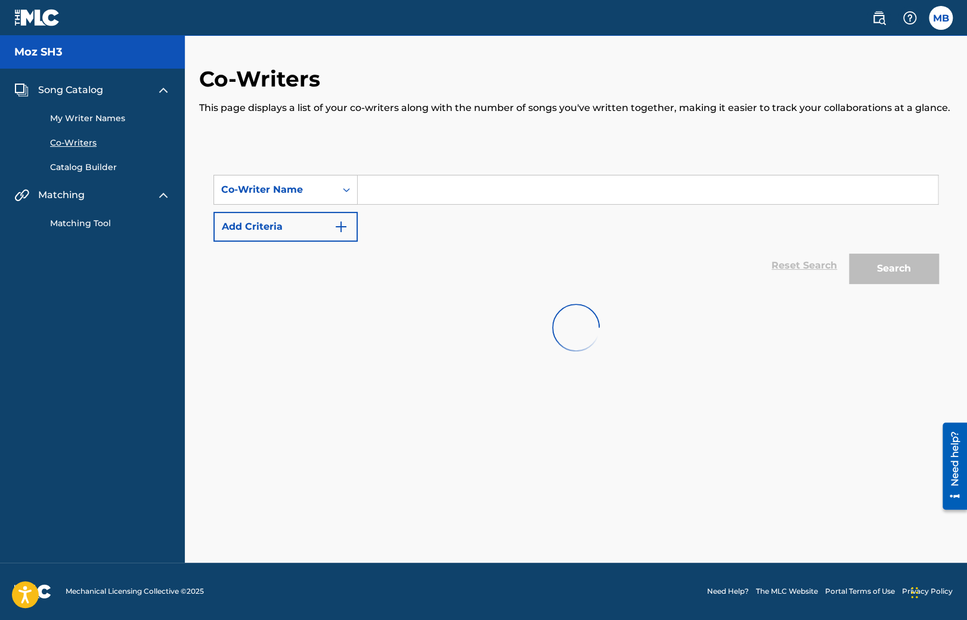
click at [82, 87] on span "Song Catalog" at bounding box center [70, 90] width 65 height 14
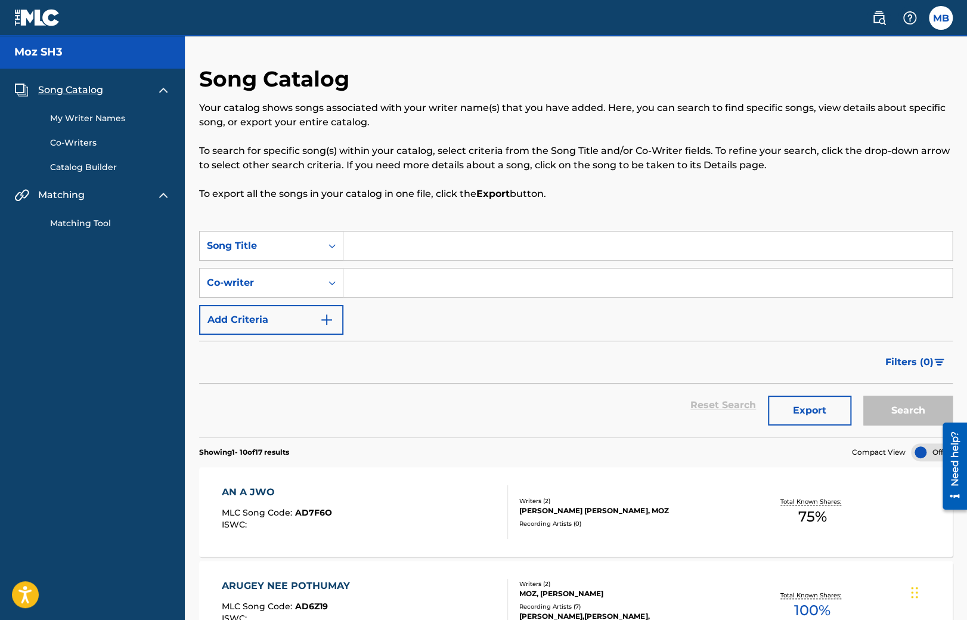
click at [53, 218] on link "Matching Tool" at bounding box center [110, 223] width 120 height 13
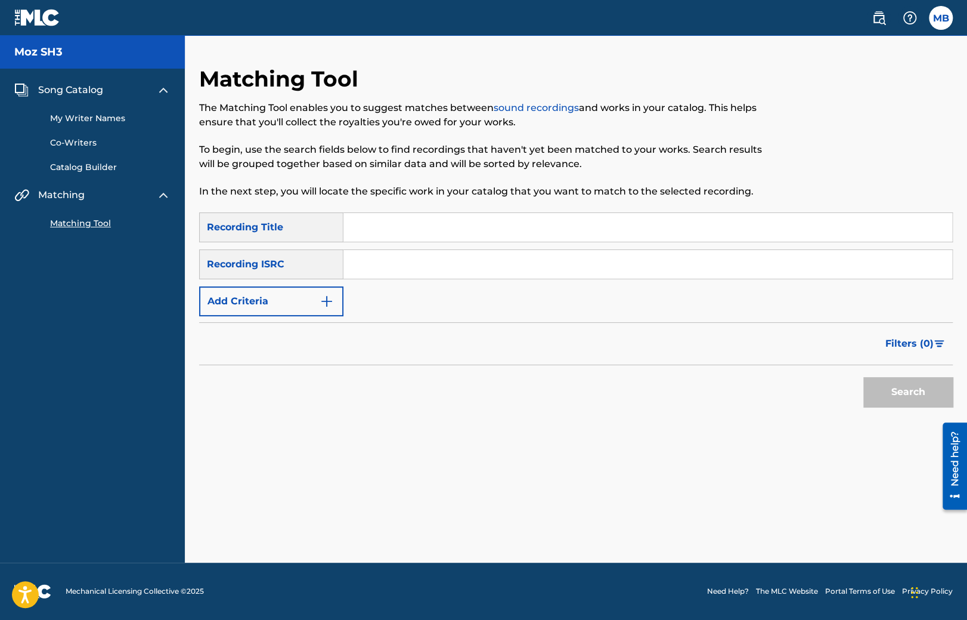
click at [372, 223] on input "Search Form" at bounding box center [647, 227] width 609 height 29
type input "test"
click at [899, 385] on button "Search" at bounding box center [908, 392] width 89 height 30
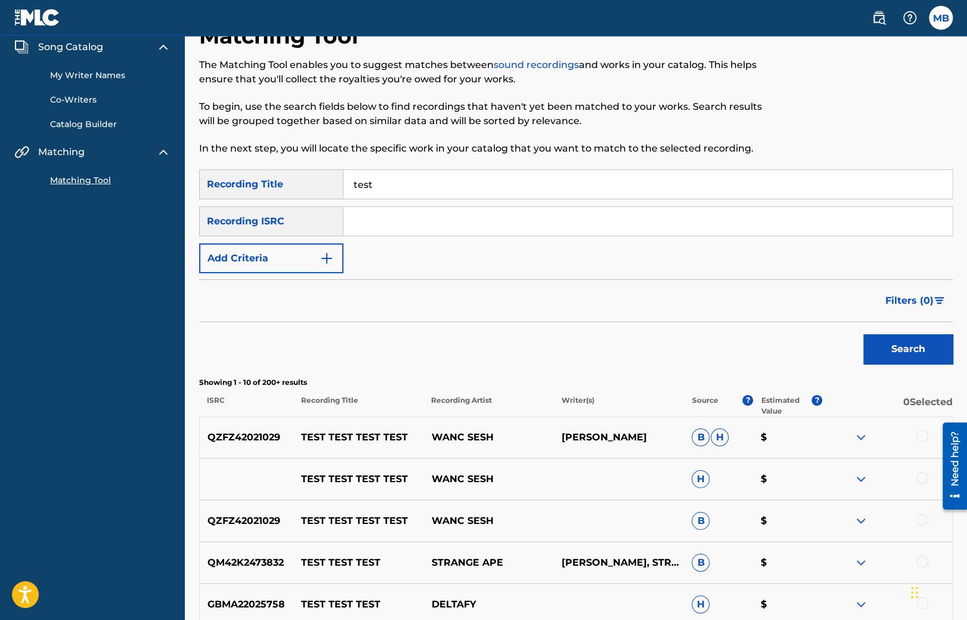
scroll to position [63, 0]
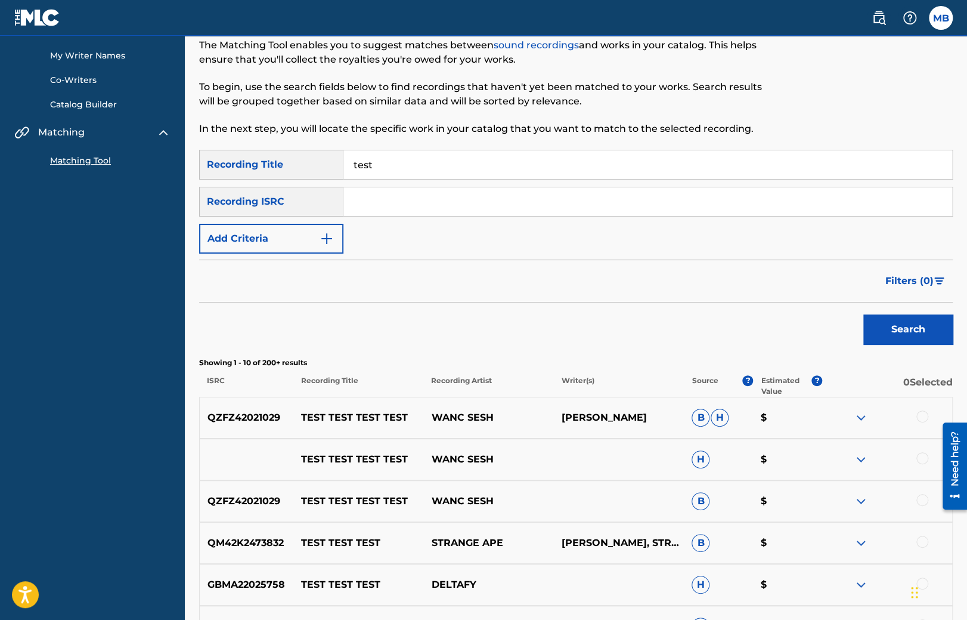
click at [920, 416] on div at bounding box center [923, 416] width 12 height 12
click at [877, 529] on button "Match 1 Group" at bounding box center [838, 522] width 132 height 30
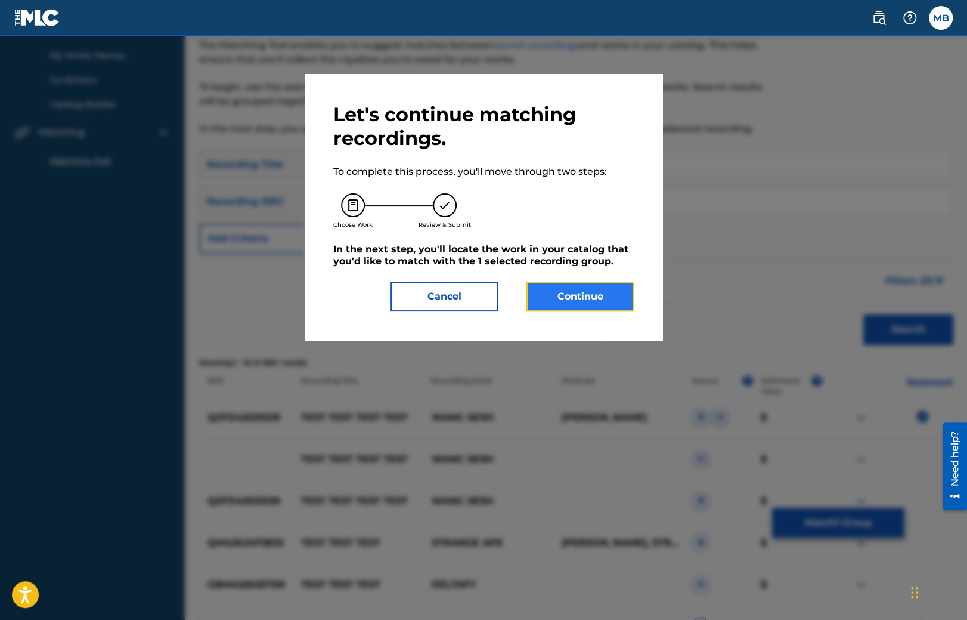
click at [555, 292] on button "Continue" at bounding box center [580, 296] width 107 height 30
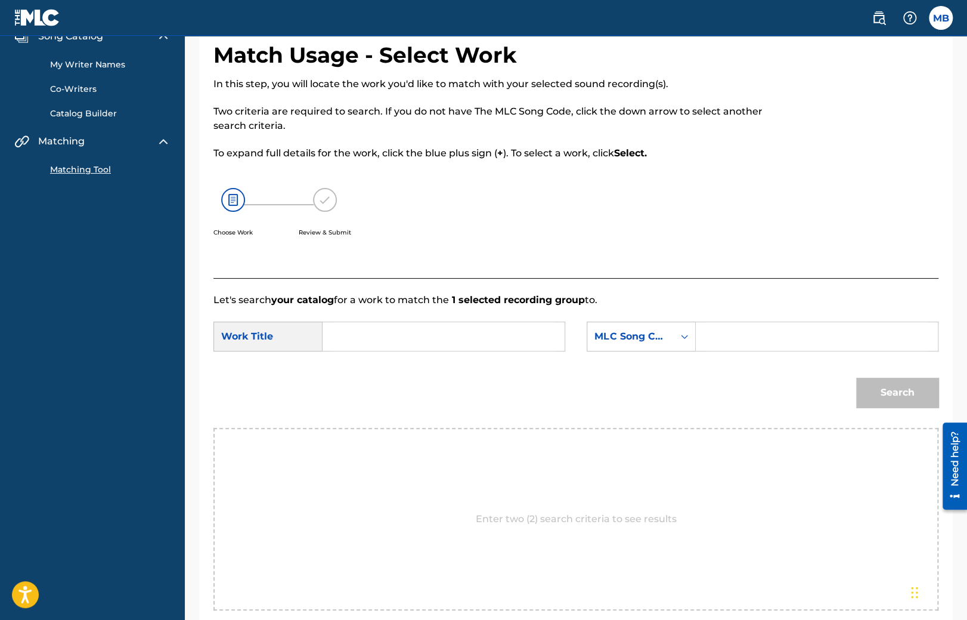
click at [364, 334] on input "Search Form" at bounding box center [444, 336] width 222 height 29
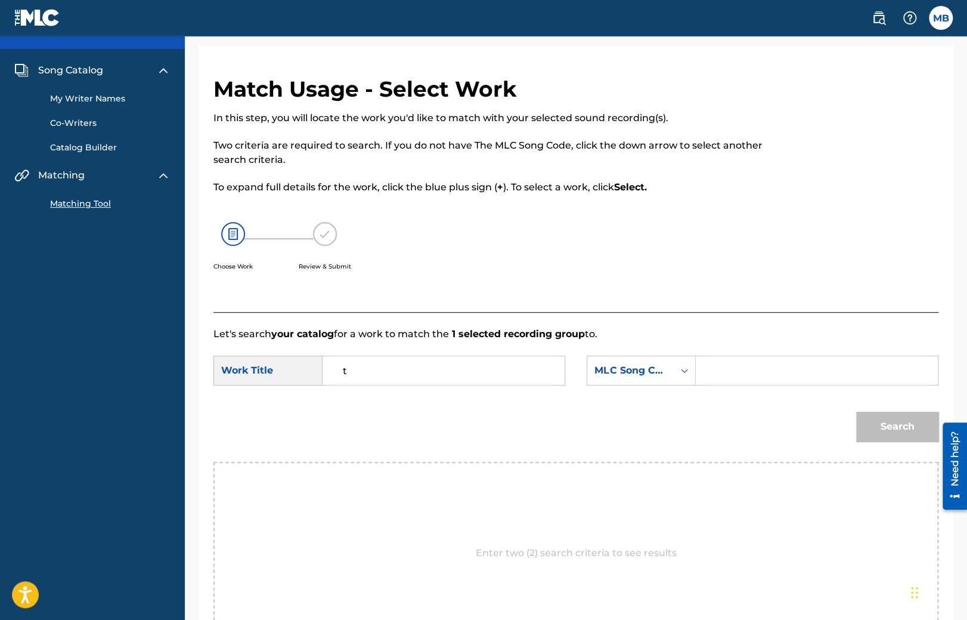
scroll to position [0, 0]
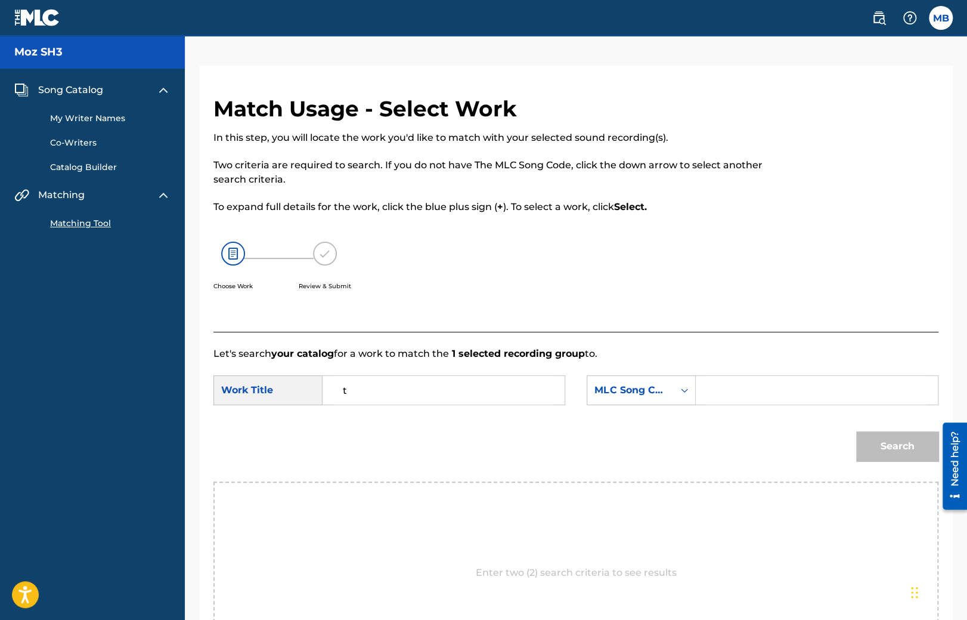
drag, startPoint x: 373, startPoint y: 383, endPoint x: 280, endPoint y: 378, distance: 92.6
click at [333, 379] on input "t" at bounding box center [444, 390] width 222 height 29
type input "an"
click at [717, 383] on input "Search Form" at bounding box center [817, 390] width 222 height 29
paste input "AD7F6O"
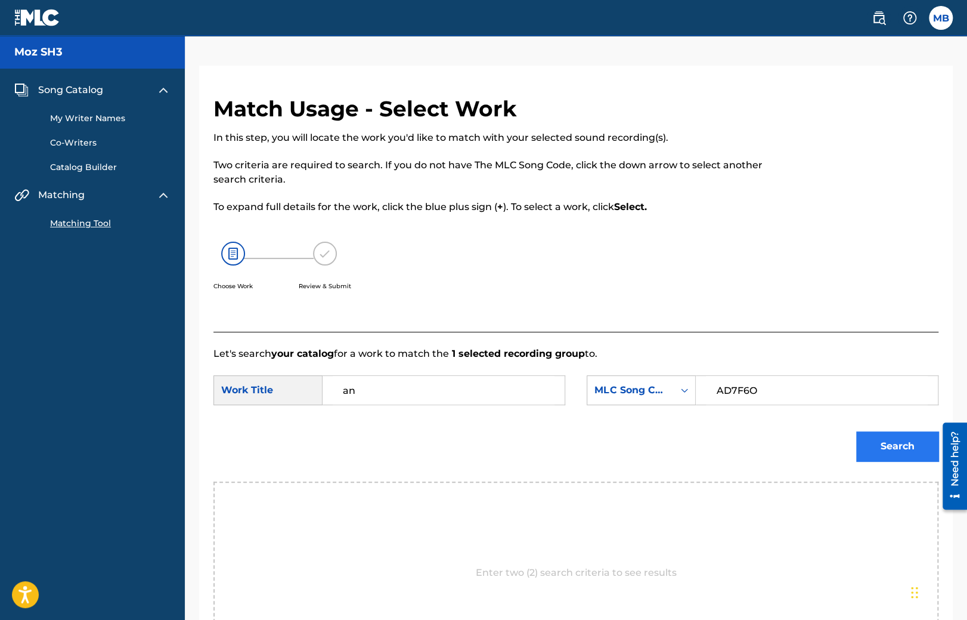
type input "AD7F6O"
click at [904, 444] on button "Search" at bounding box center [897, 446] width 82 height 30
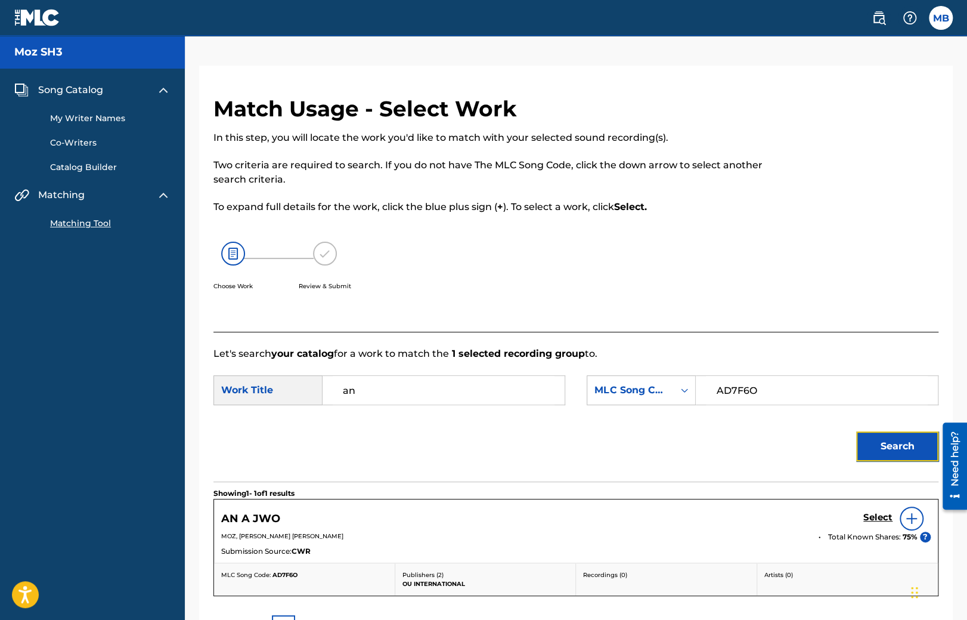
scroll to position [138, 0]
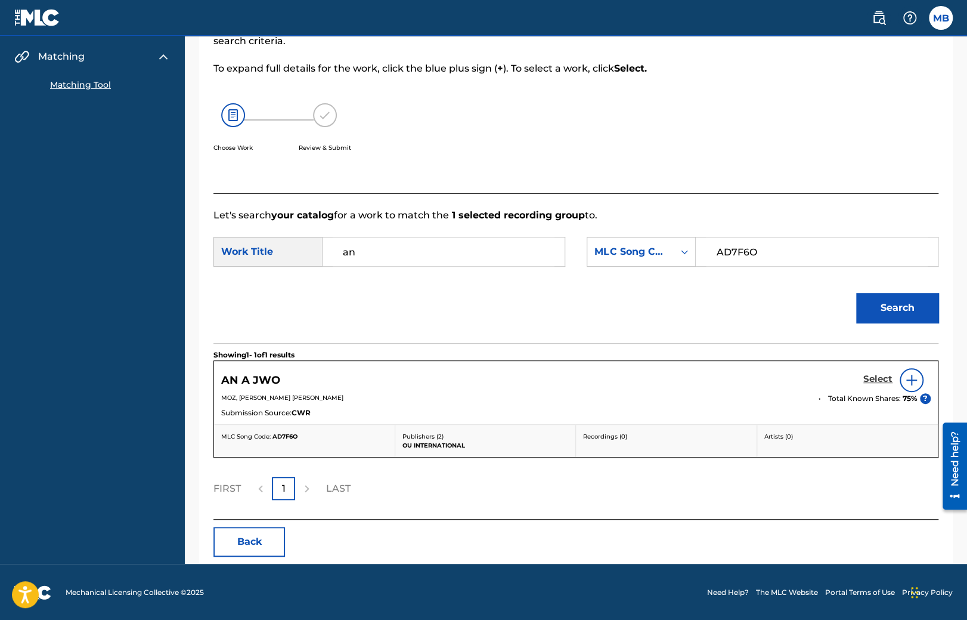
click at [868, 376] on h5 "Select" at bounding box center [878, 378] width 29 height 11
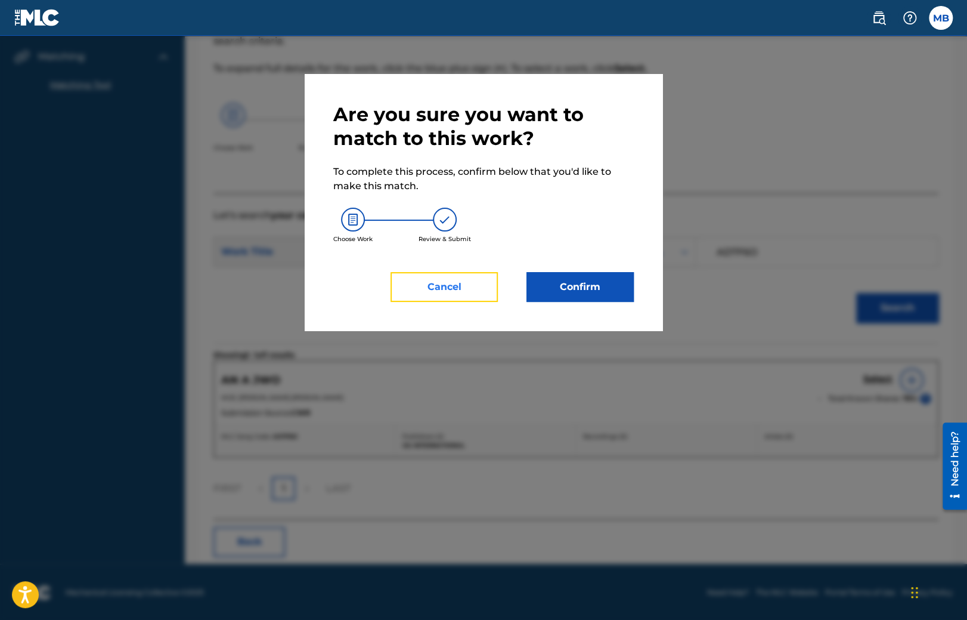
click at [407, 281] on button "Cancel" at bounding box center [444, 287] width 107 height 30
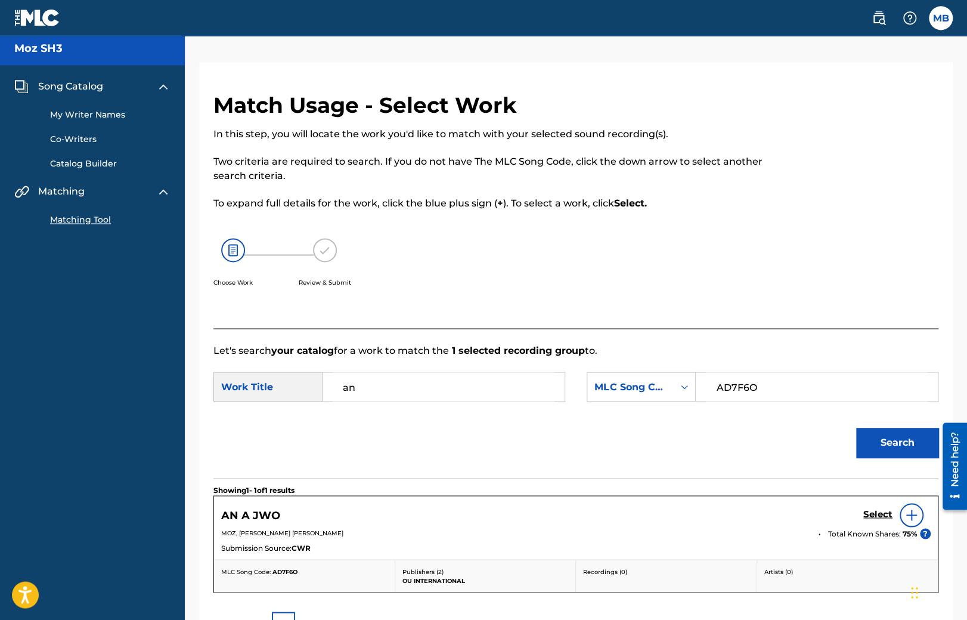
scroll to position [0, 0]
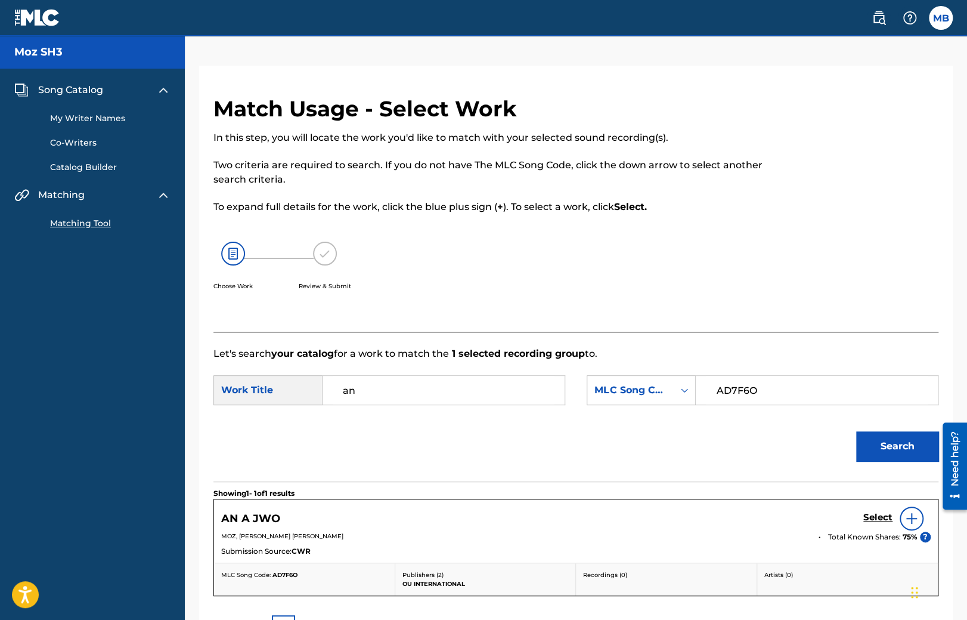
click at [34, 25] on img at bounding box center [37, 17] width 46 height 17
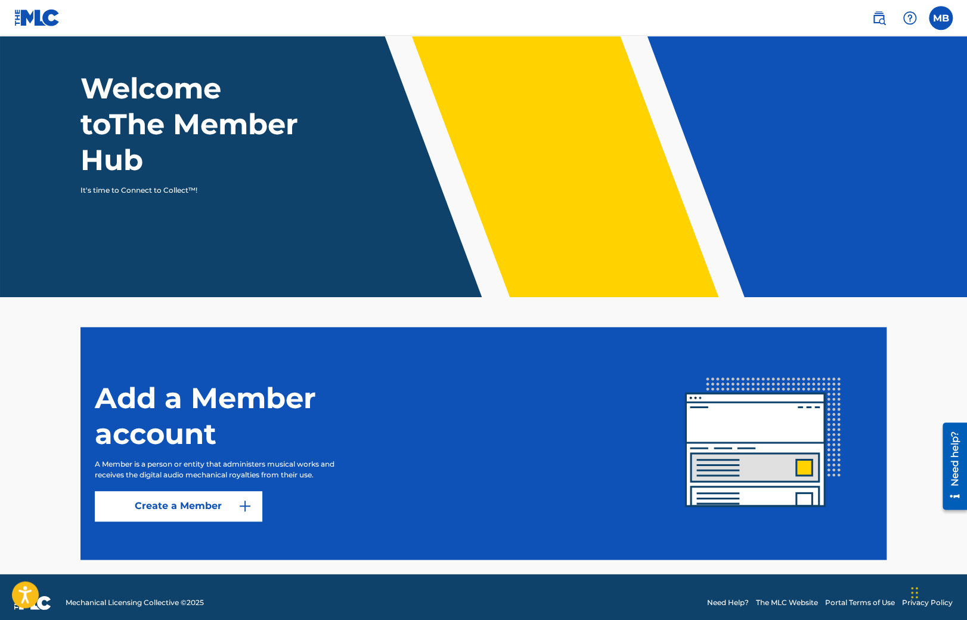
scroll to position [64, 0]
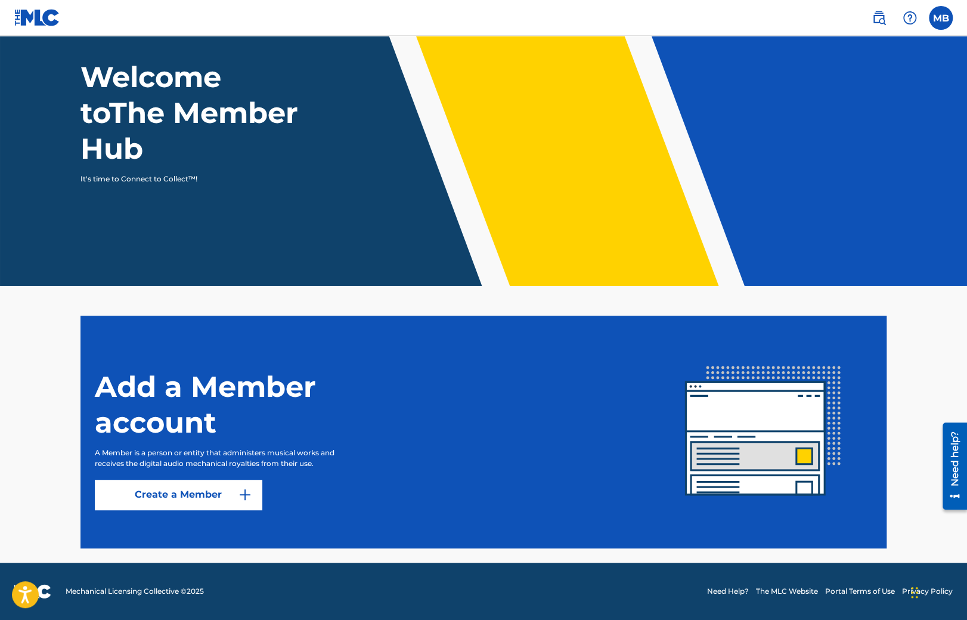
click at [44, 12] on img at bounding box center [37, 17] width 46 height 17
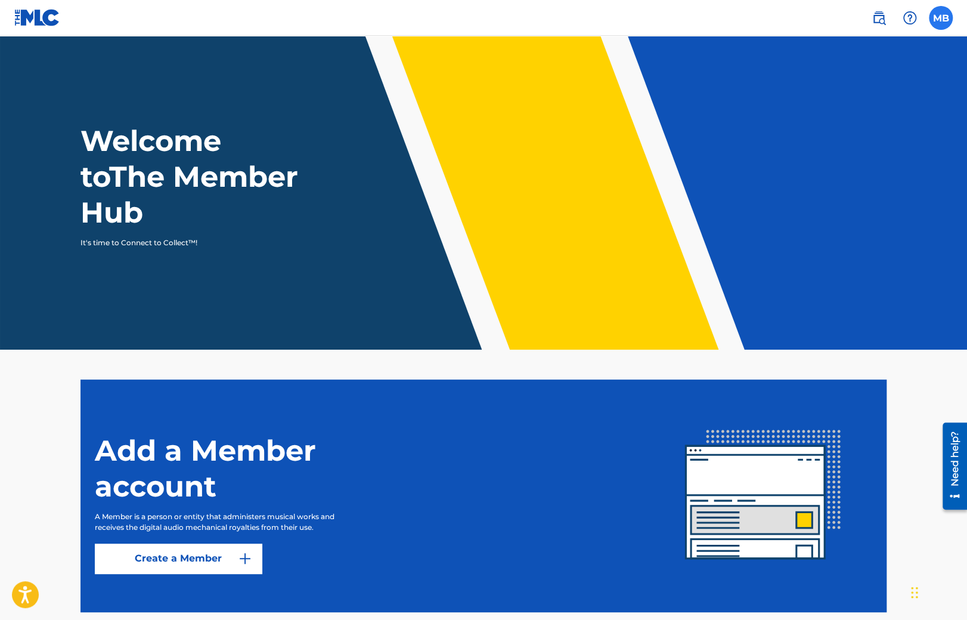
click at [941, 26] on label at bounding box center [941, 18] width 24 height 24
click at [941, 18] on input "MB Maurice Buckberry mozb87+sh3@gmail.com Notification Preferences Profile Log …" at bounding box center [941, 18] width 0 height 0
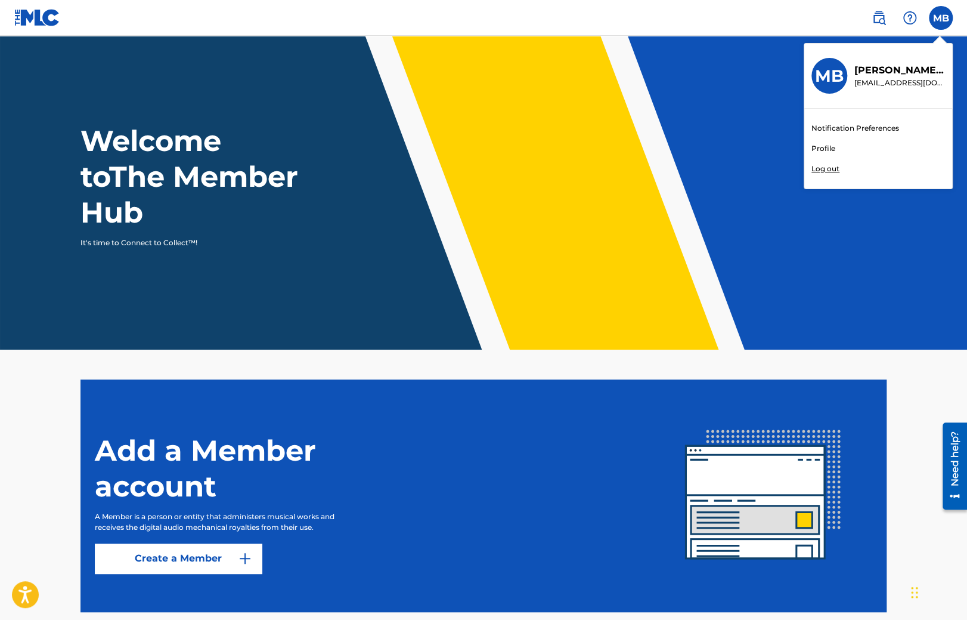
click at [828, 146] on link "Profile" at bounding box center [824, 148] width 24 height 11
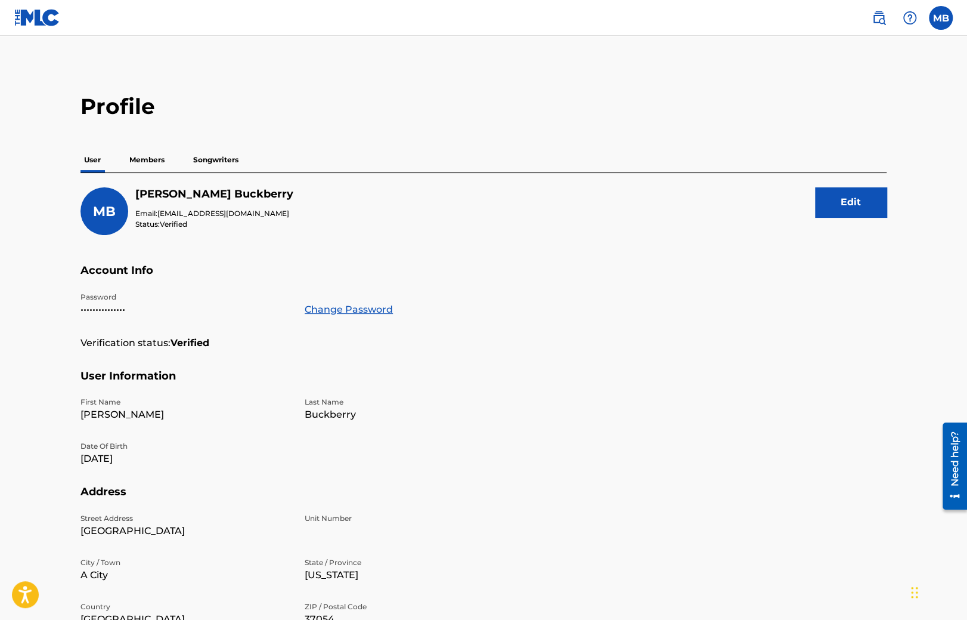
click at [214, 163] on p "Songwriters" at bounding box center [216, 159] width 52 height 25
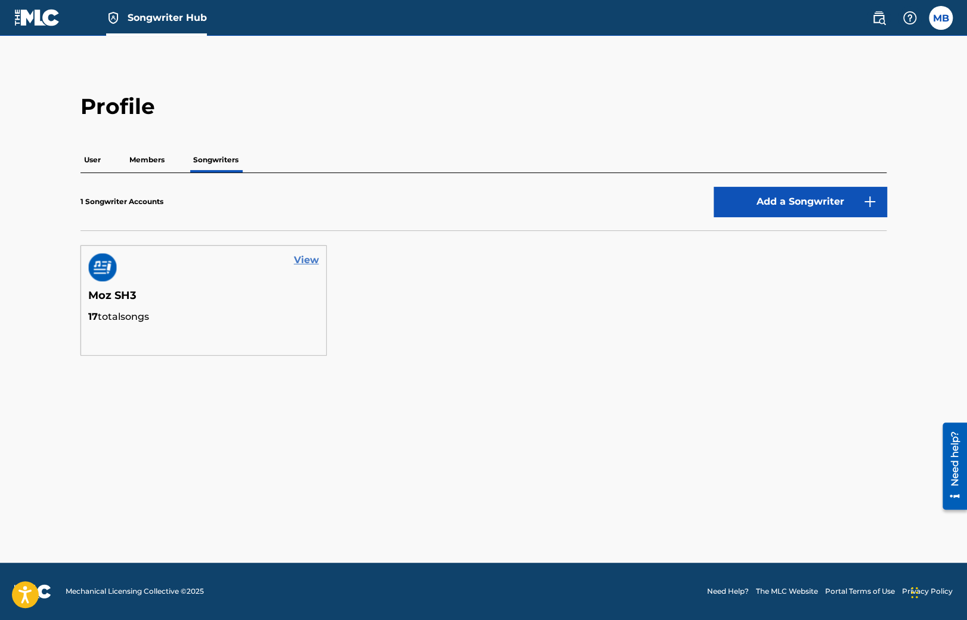
click at [307, 259] on link "View" at bounding box center [306, 260] width 25 height 14
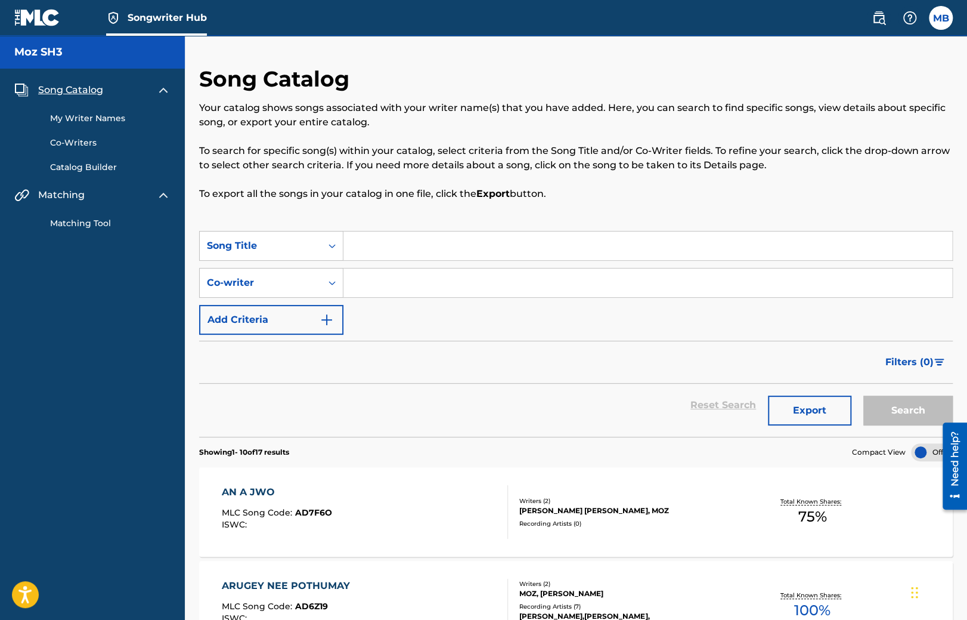
click at [59, 23] on img at bounding box center [37, 17] width 46 height 17
click at [27, 17] on img at bounding box center [37, 17] width 46 height 17
click at [946, 18] on label at bounding box center [941, 18] width 24 height 24
click at [941, 18] on input "MB Maurice Buckberry mozb87+sh3@gmail.com Notification Preferences Profile Log …" at bounding box center [941, 18] width 0 height 0
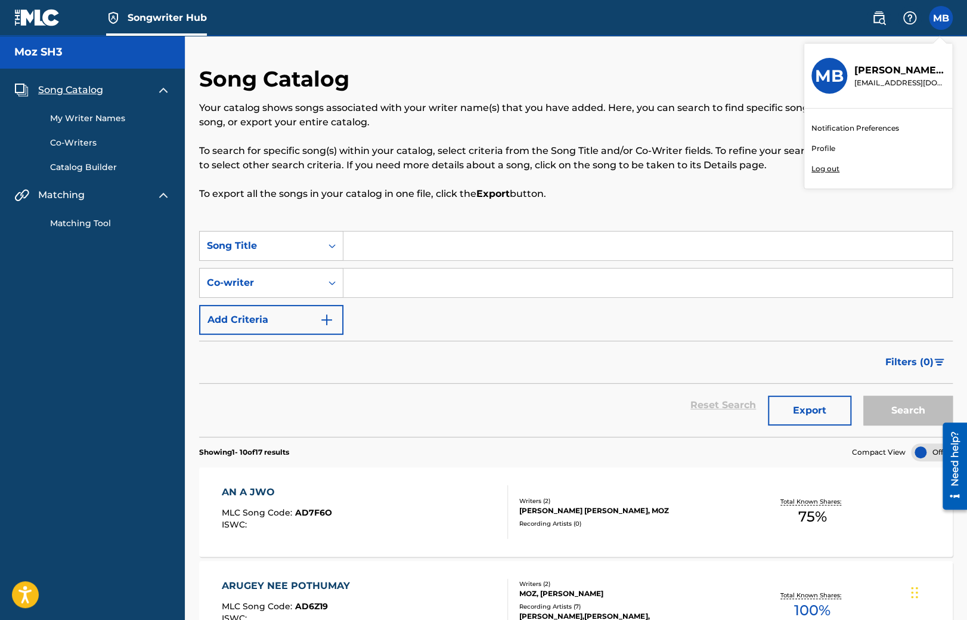
click at [827, 148] on link "Profile" at bounding box center [824, 148] width 24 height 11
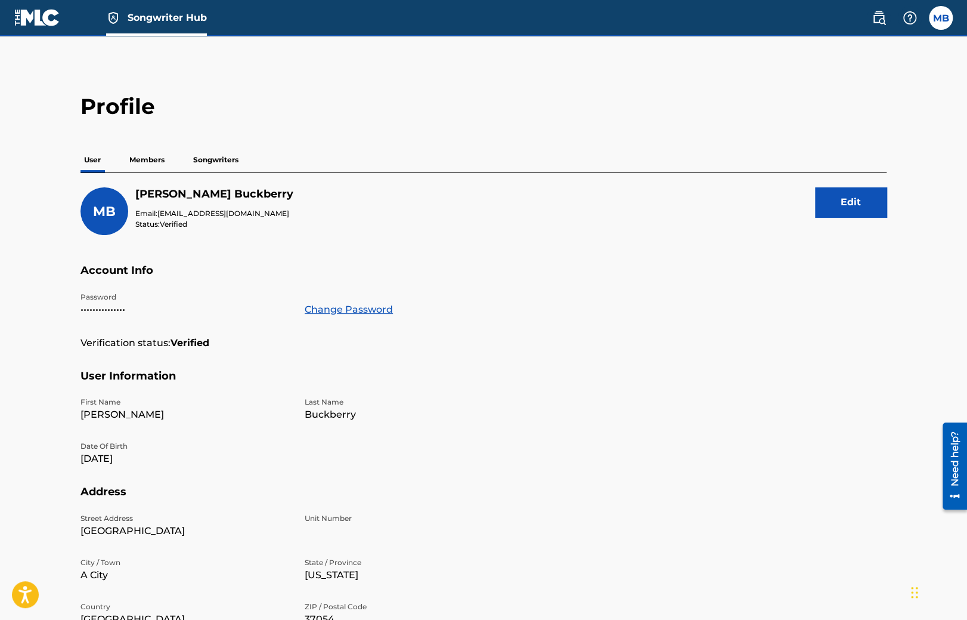
click at [151, 24] on span "Songwriter Hub" at bounding box center [167, 18] width 79 height 14
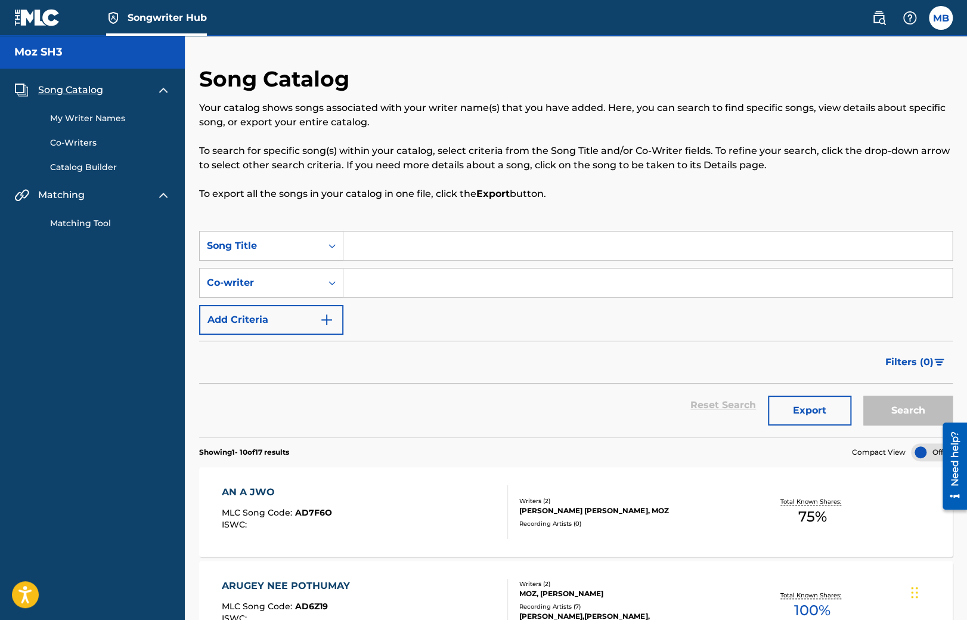
click at [74, 232] on div "Song Catalog My Writer Names Co-Writers Catalog Builder Matching Matching Tool" at bounding box center [92, 156] width 185 height 175
click at [74, 221] on link "Matching Tool" at bounding box center [110, 223] width 120 height 13
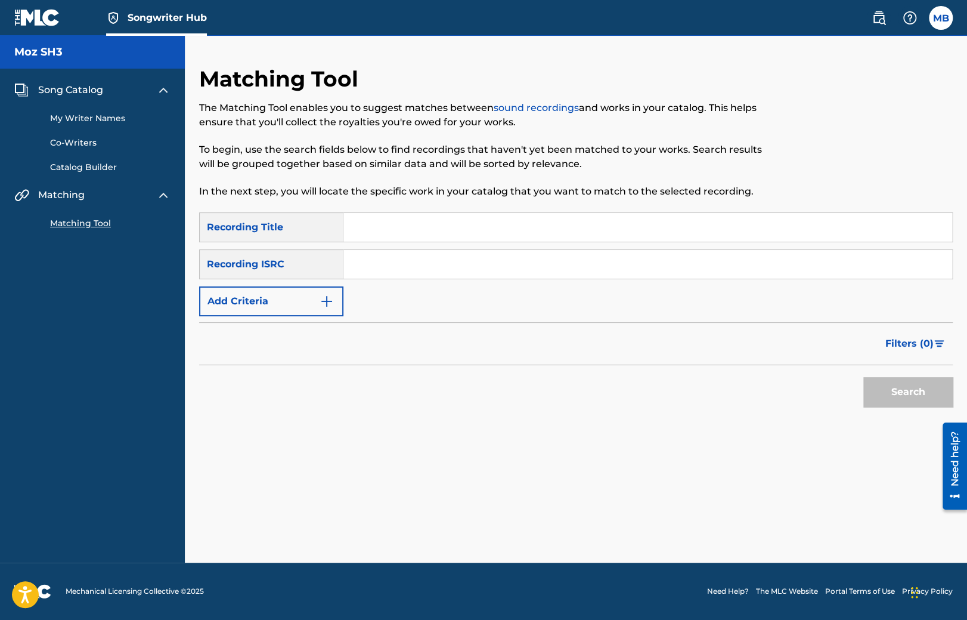
click at [25, 8] on link at bounding box center [37, 17] width 46 height 35
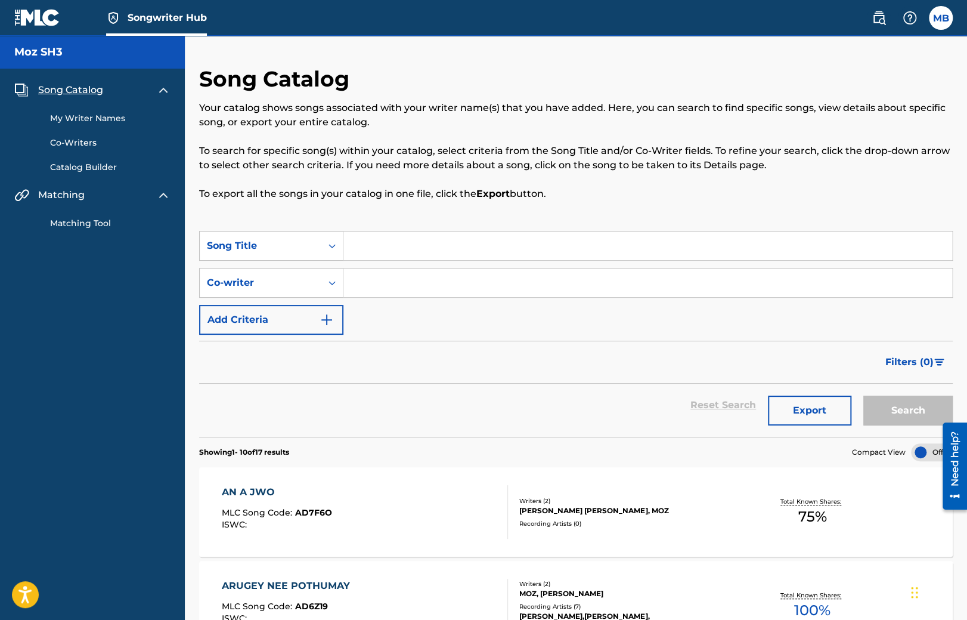
click at [182, 24] on span "Songwriter Hub" at bounding box center [167, 18] width 79 height 14
click at [61, 21] on div "Songwriter Hub" at bounding box center [110, 17] width 193 height 35
click at [33, 20] on img at bounding box center [37, 17] width 46 height 17
click at [930, 16] on label at bounding box center [941, 18] width 24 height 24
click at [941, 18] on input "MB Maurice Buckberry mozb87+sh3@gmail.com Notification Preferences Profile Log …" at bounding box center [941, 18] width 0 height 0
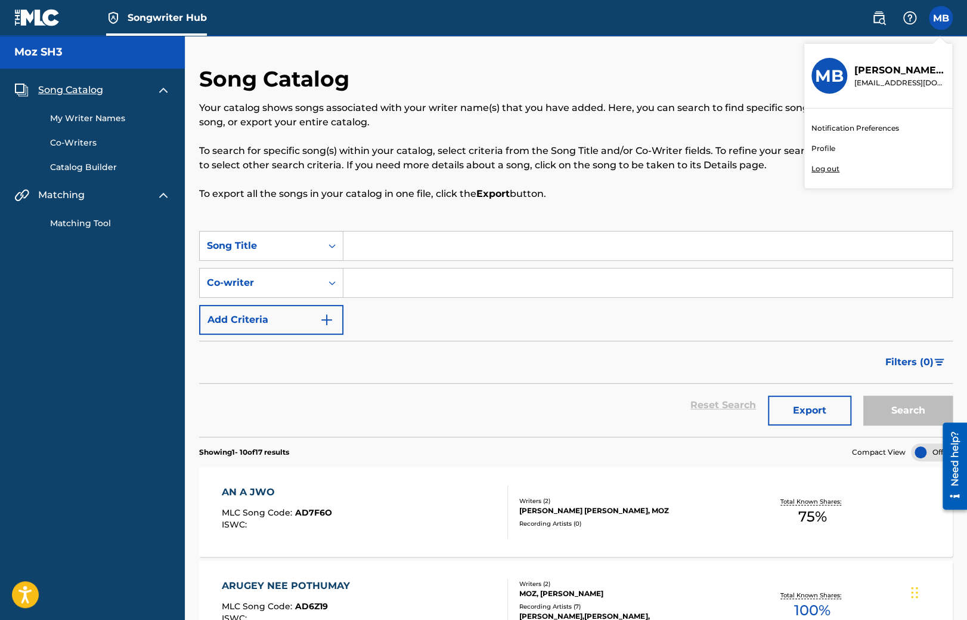
click at [827, 148] on link "Profile" at bounding box center [824, 148] width 24 height 11
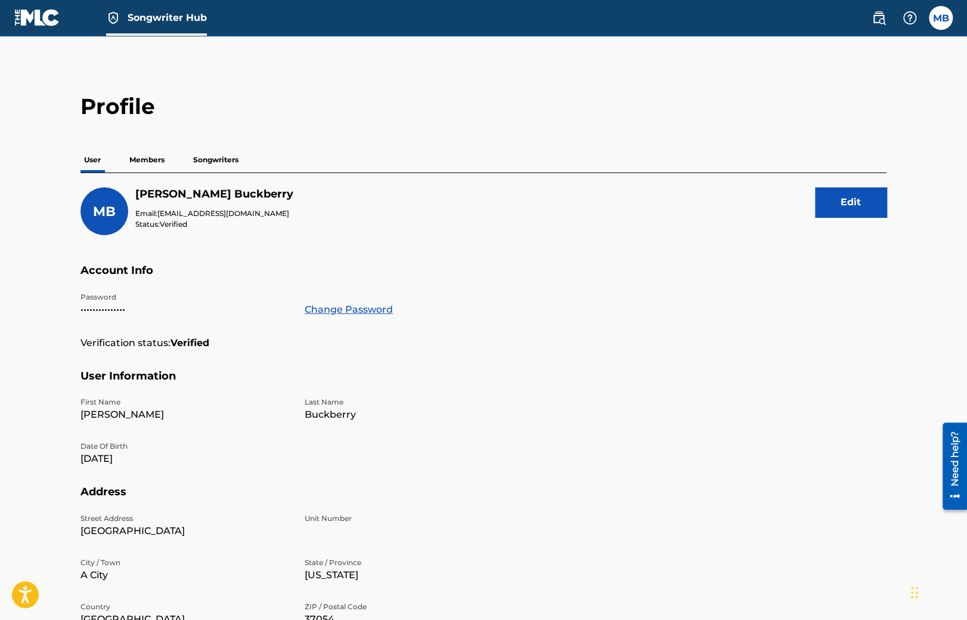
click at [38, 26] on img at bounding box center [37, 17] width 46 height 17
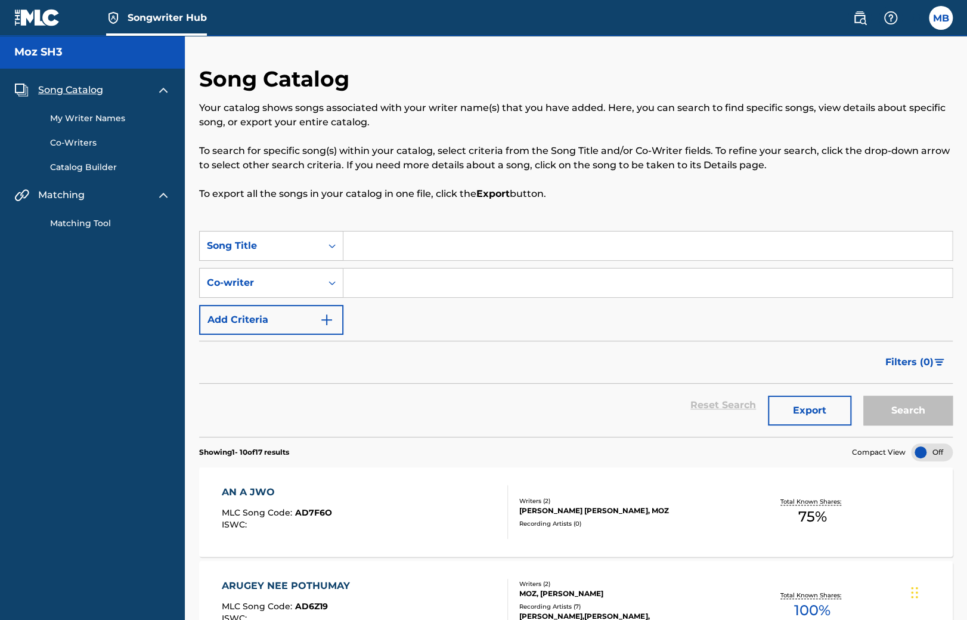
scroll to position [188, 0]
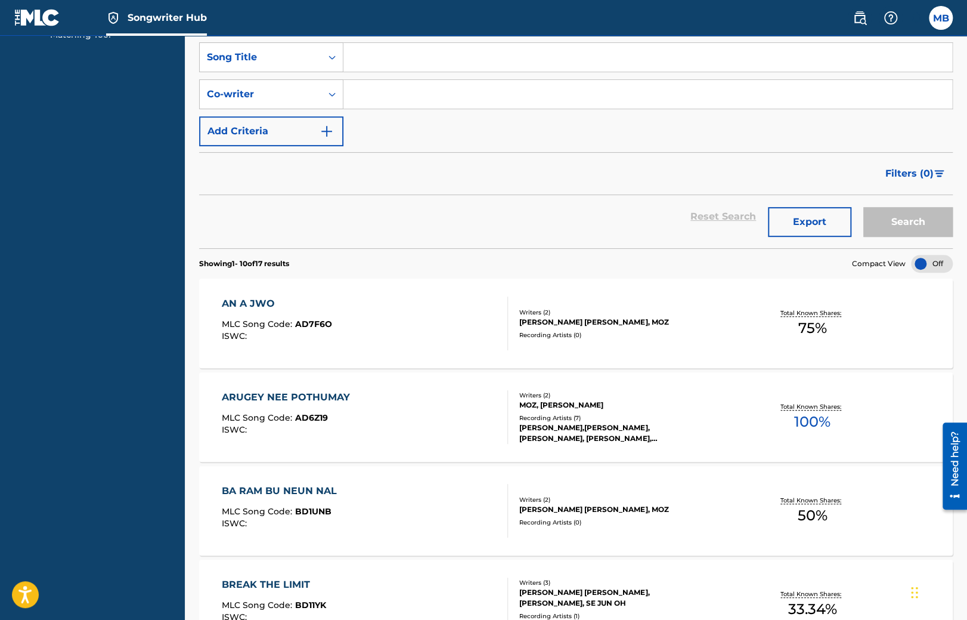
click at [304, 323] on span "AD7F6O" at bounding box center [313, 323] width 37 height 11
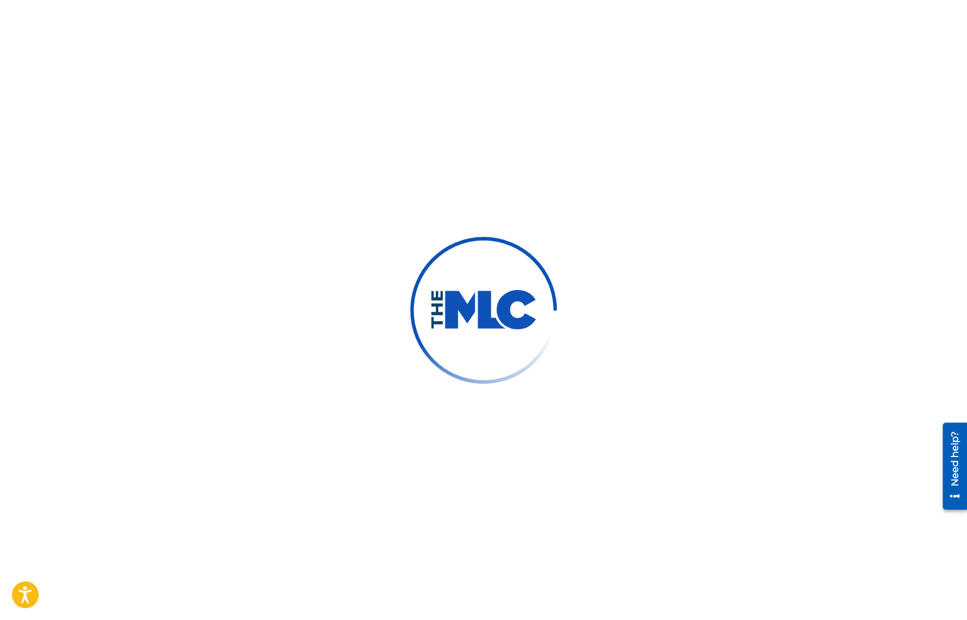
click at [304, 323] on div at bounding box center [483, 310] width 967 height 620
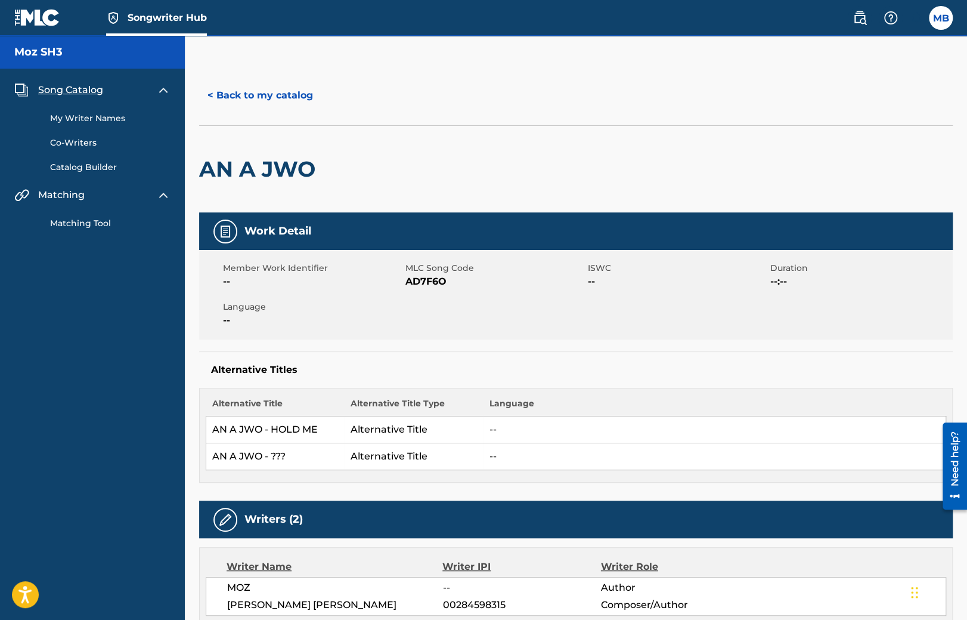
click at [411, 283] on span "AD7F6O" at bounding box center [495, 281] width 179 height 14
copy span "AD7F6O"
click at [349, 311] on span "Language" at bounding box center [312, 307] width 179 height 13
click at [252, 98] on button "< Back to my catalog" at bounding box center [260, 96] width 122 height 30
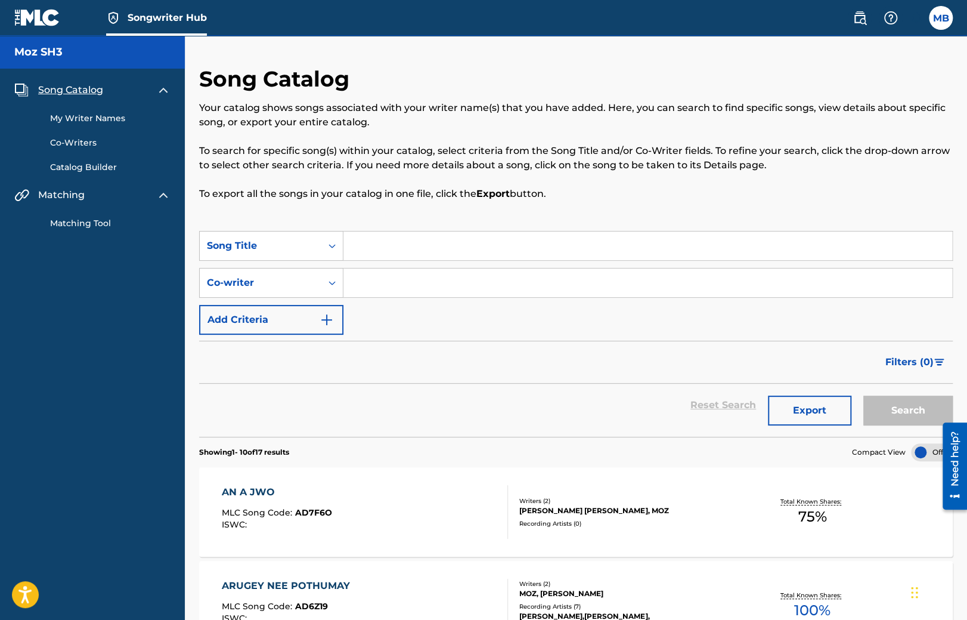
click at [74, 142] on link "Co-Writers" at bounding box center [110, 143] width 120 height 13
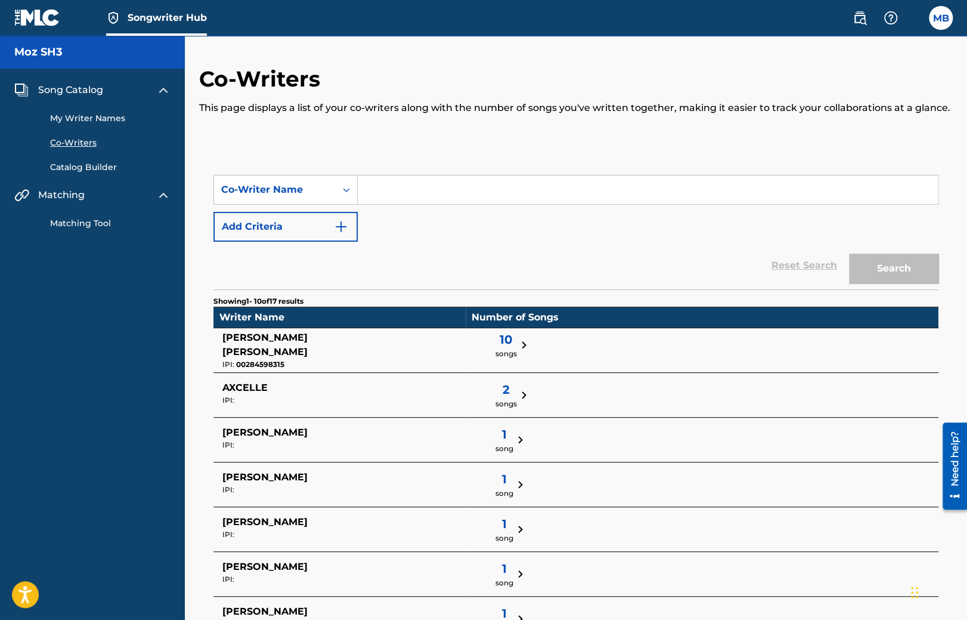
click at [517, 352] on img at bounding box center [524, 345] width 14 height 14
